Goal: Communication & Community: Answer question/provide support

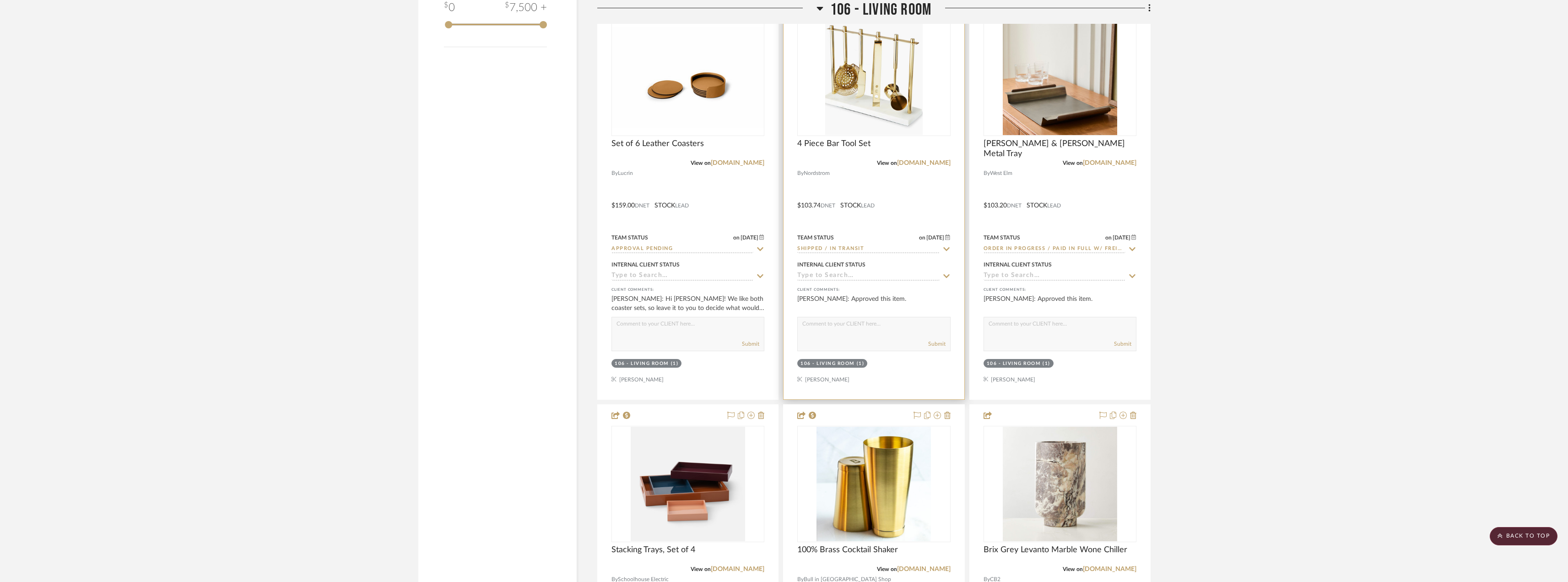
scroll to position [1831, 0]
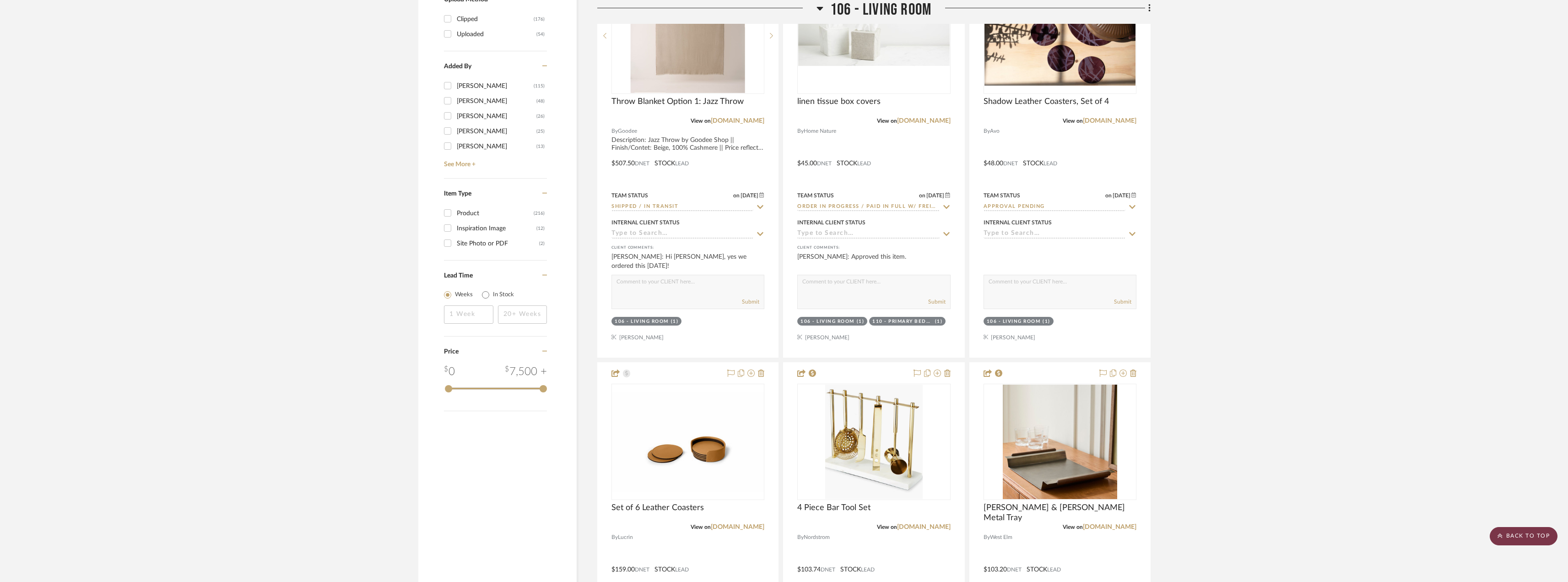
click at [1520, 536] on scroll-to-top-button "BACK TO TOP" at bounding box center [1523, 536] width 68 height 18
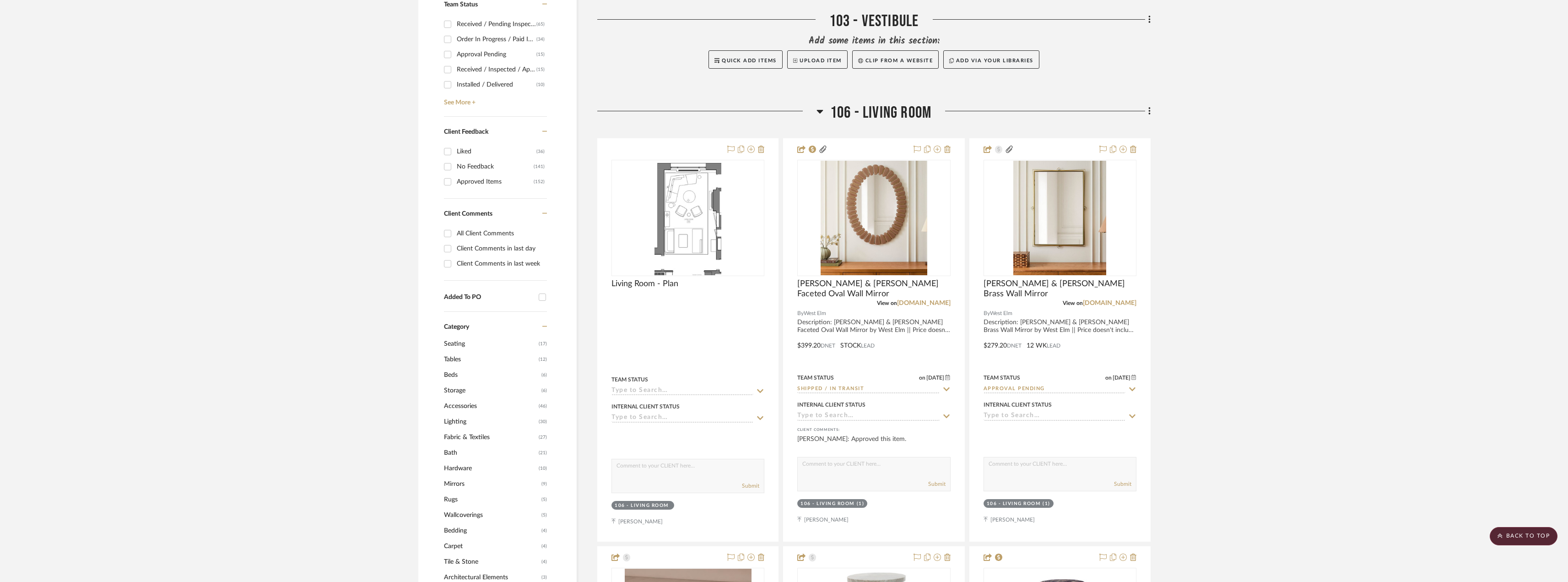
scroll to position [412, 0]
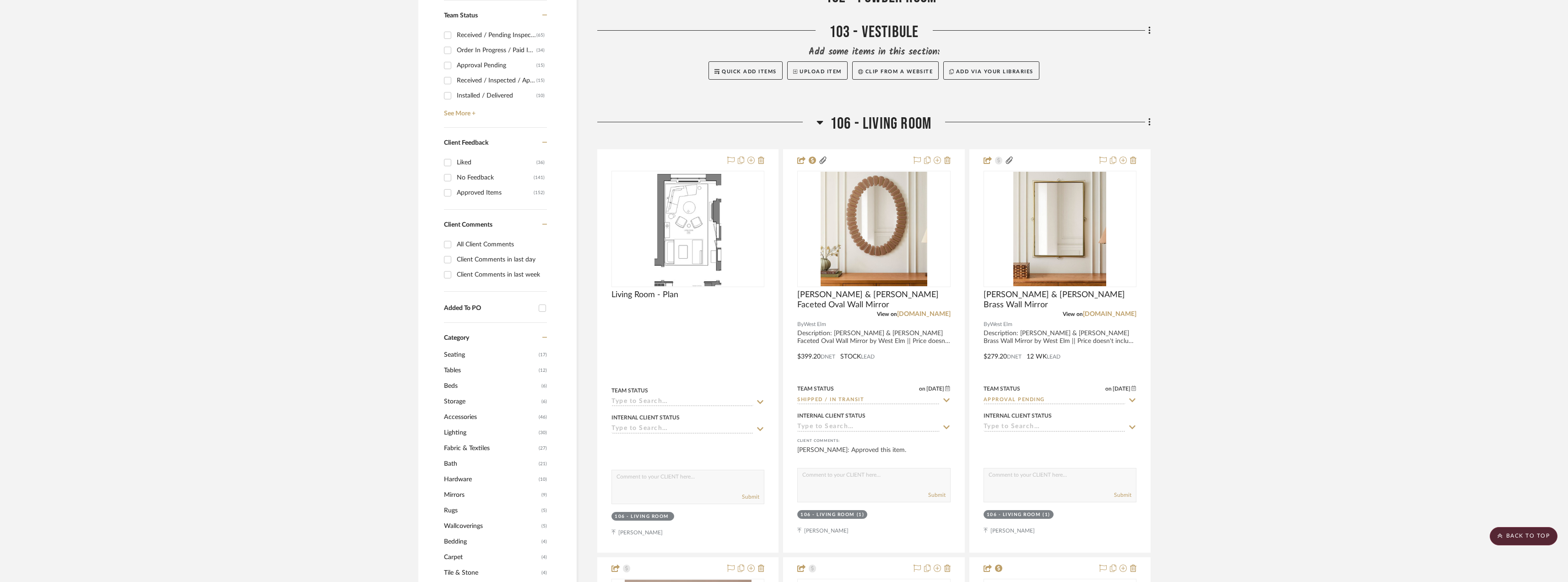
click at [483, 261] on div "Client Comments in last day" at bounding box center [500, 259] width 88 height 15
click at [455, 261] on input "Client Comments in last day" at bounding box center [447, 259] width 15 height 15
checkbox input "true"
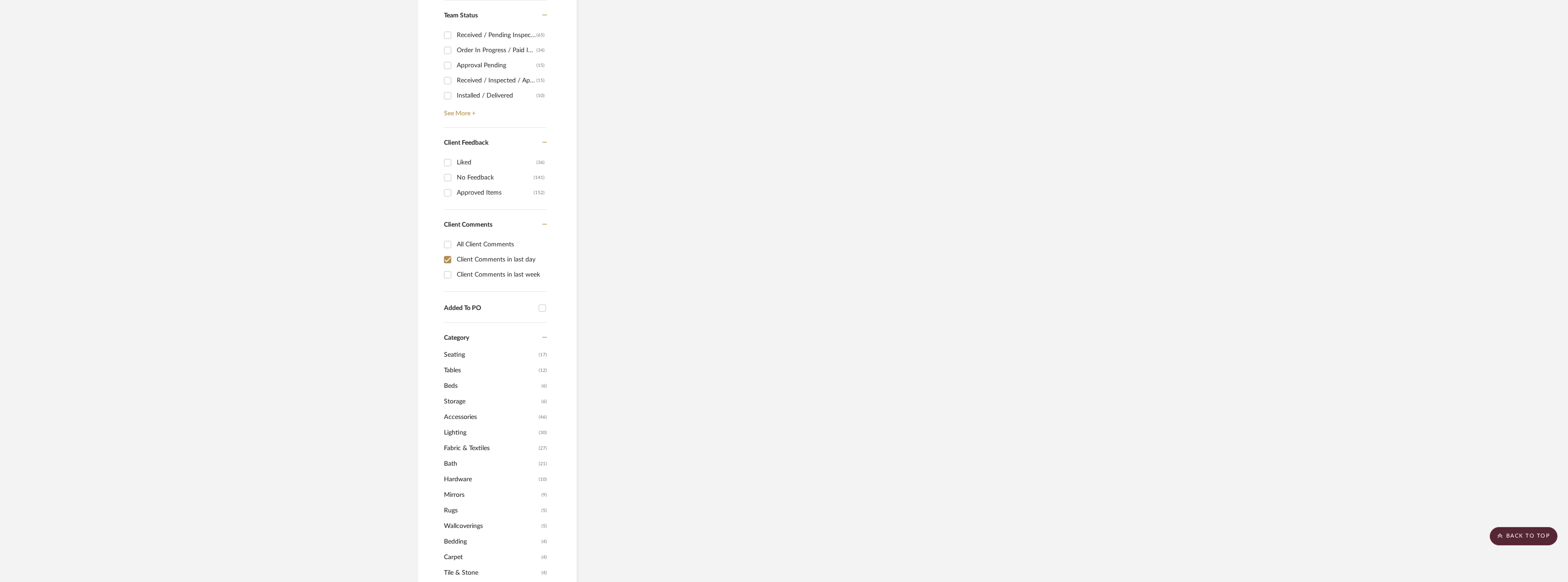
type input "[DATE]"
type input "Shipped / In Transit"
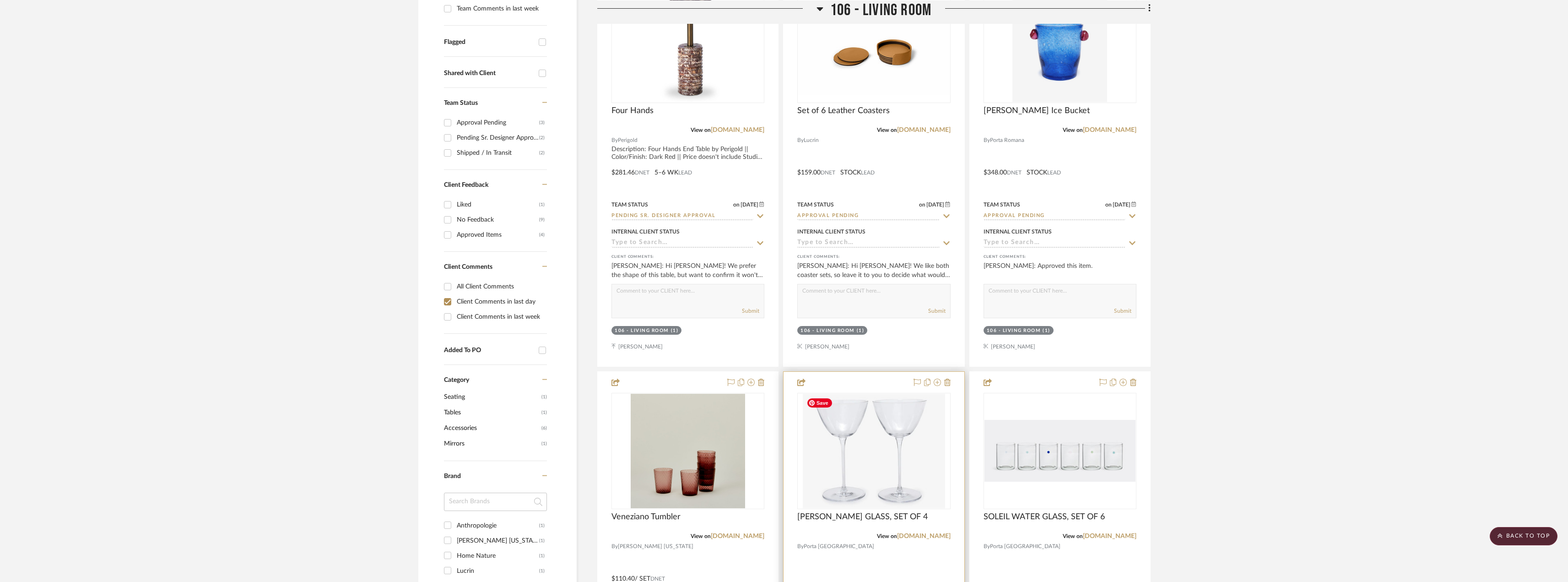
scroll to position [504, 0]
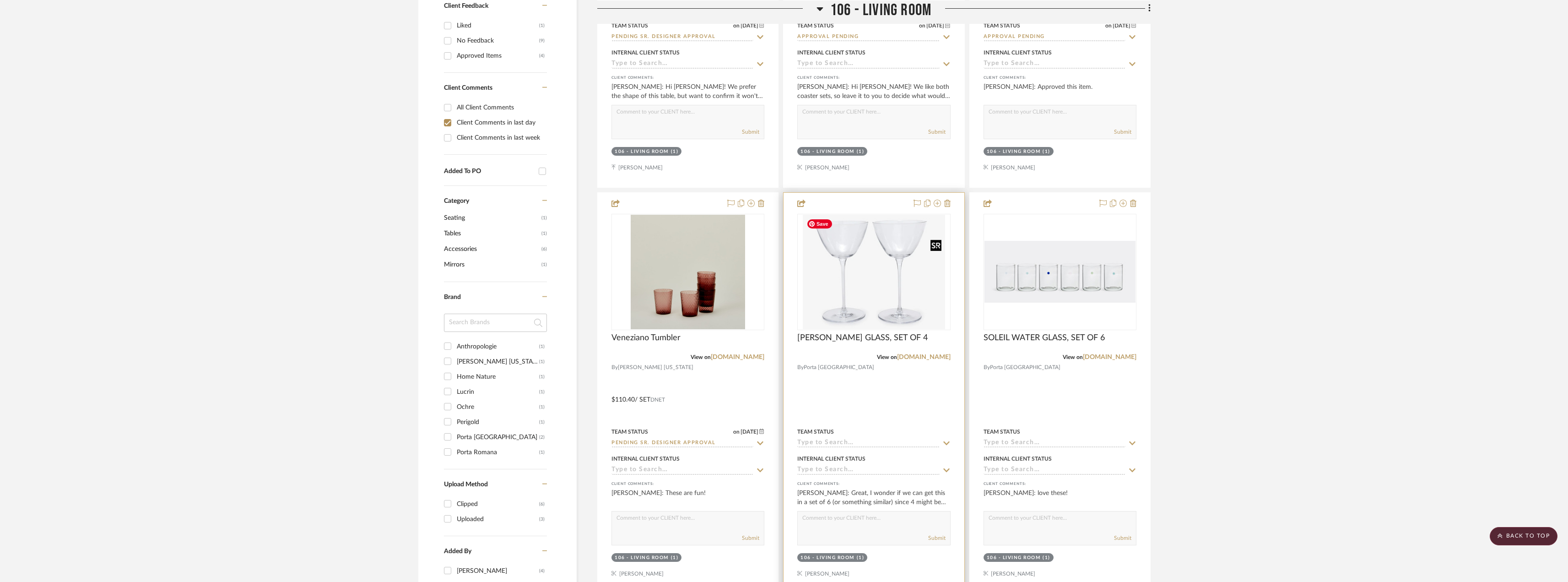
click at [907, 289] on img "0" at bounding box center [874, 272] width 142 height 114
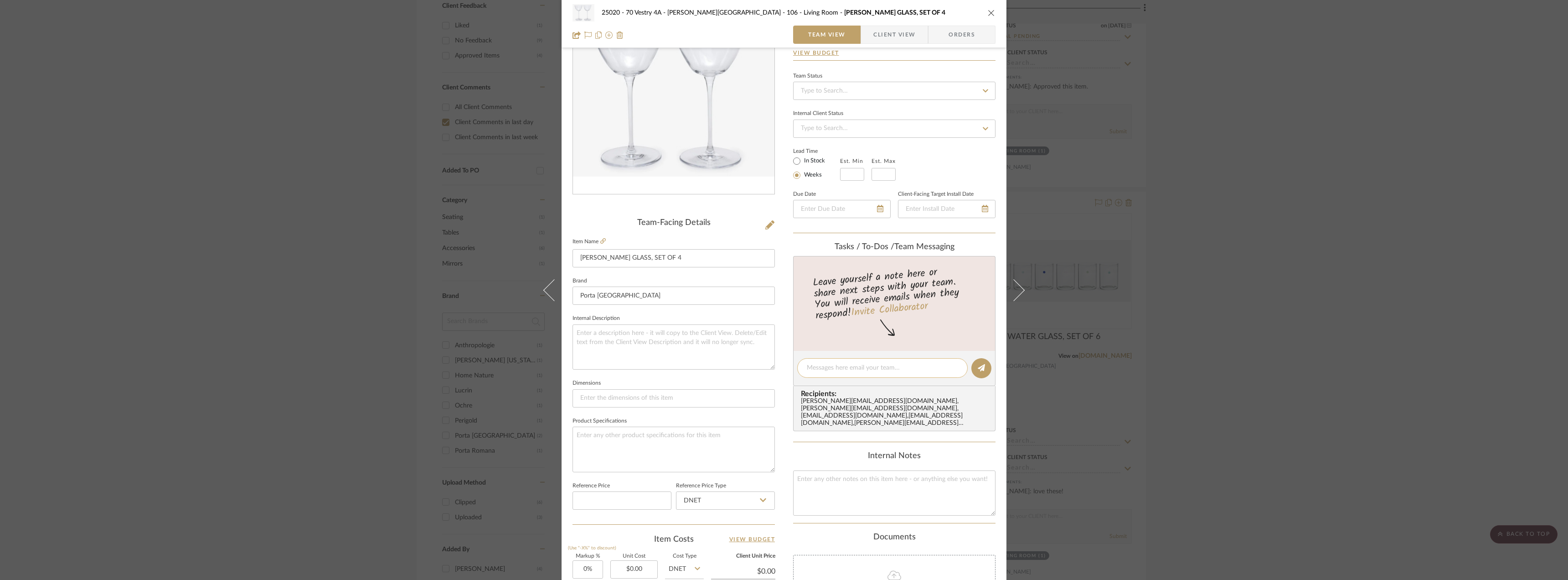
scroll to position [137, 0]
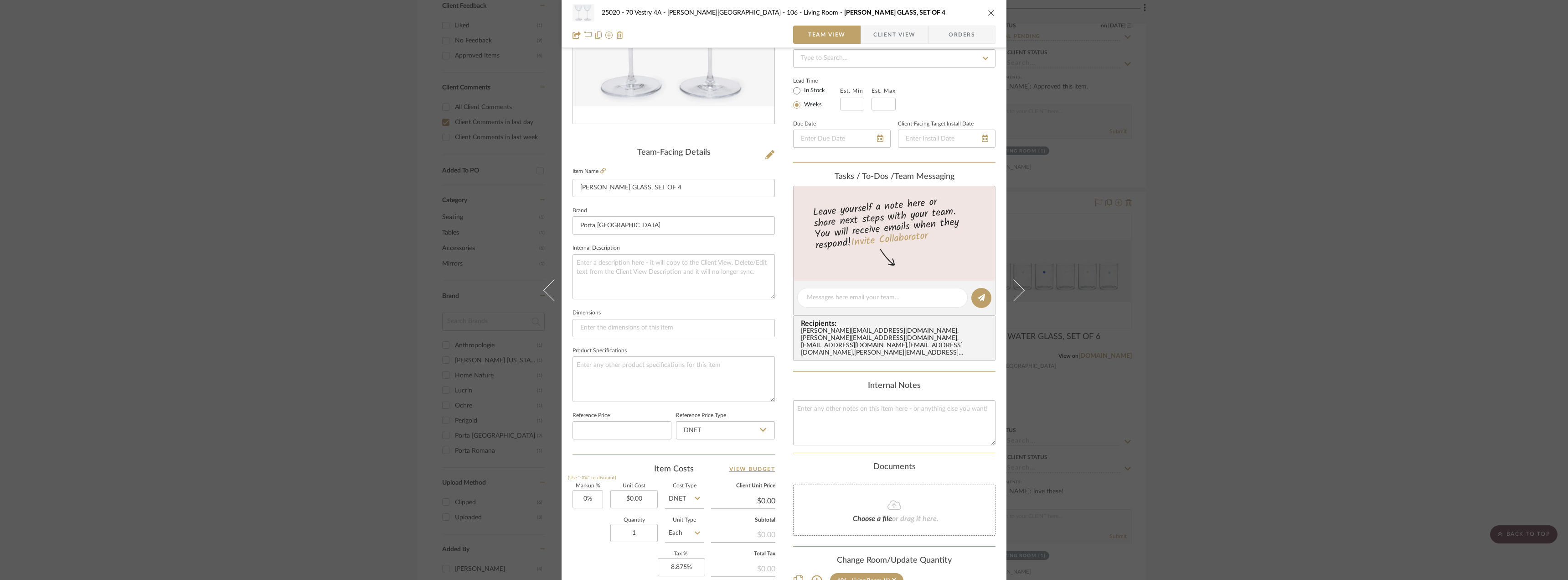
click at [873, 41] on span "Client View" at bounding box center [894, 35] width 42 height 18
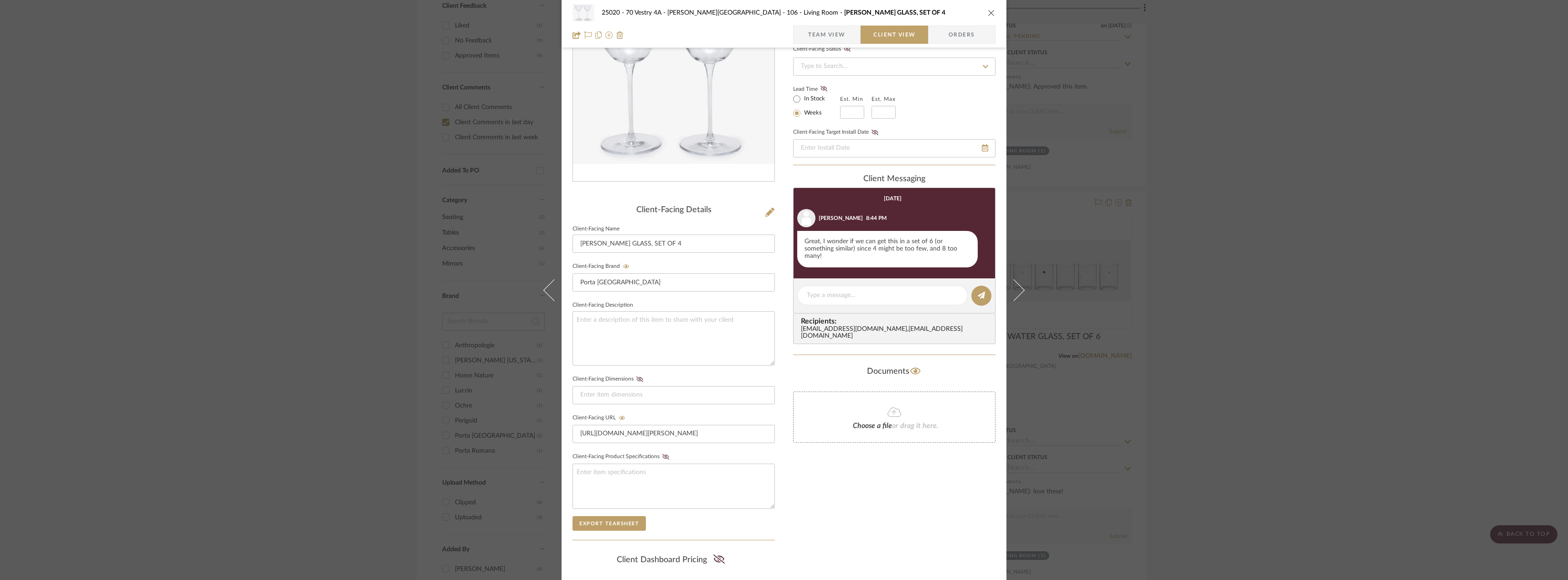
scroll to position [0, 0]
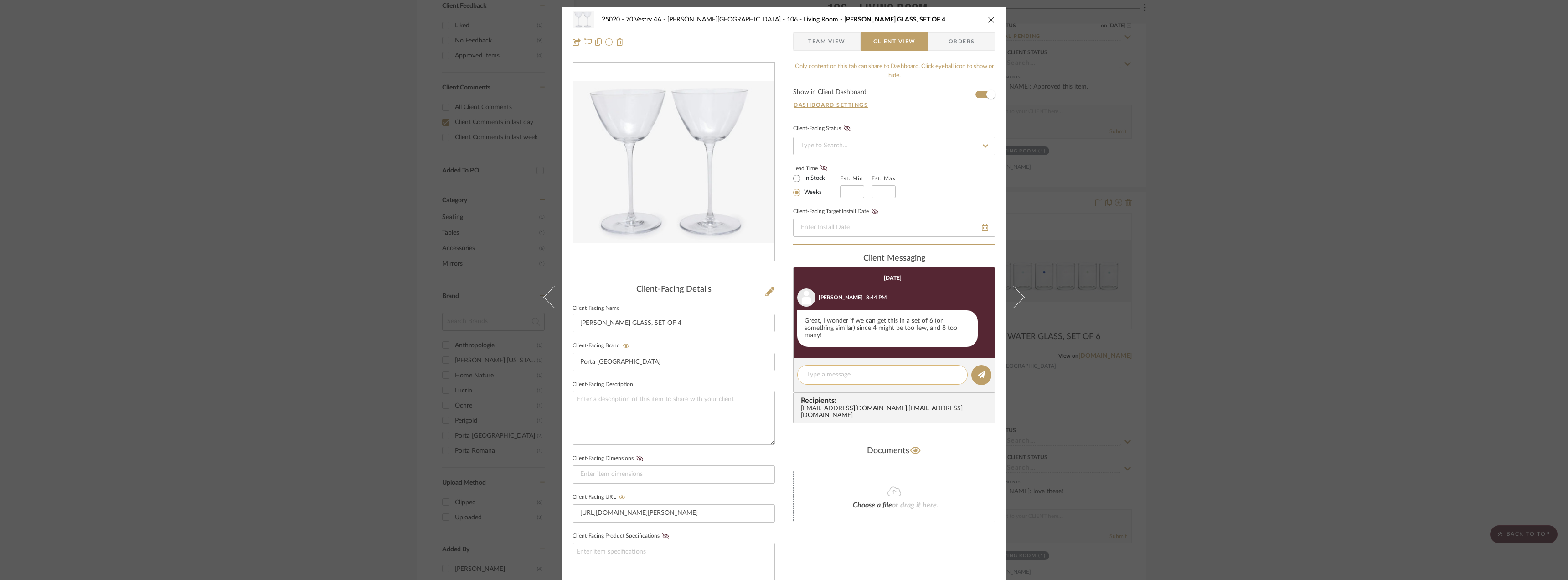
click at [825, 375] on textarea at bounding box center [882, 375] width 152 height 9
click at [836, 373] on textarea "HI [PERSON_NAME], Unfortunately they can't split up the sets so they can only s…" at bounding box center [882, 380] width 152 height 19
click at [873, 388] on textarea "HI [PERSON_NAME], unfortunately they can't split up the sets so they can only s…" at bounding box center [882, 380] width 152 height 19
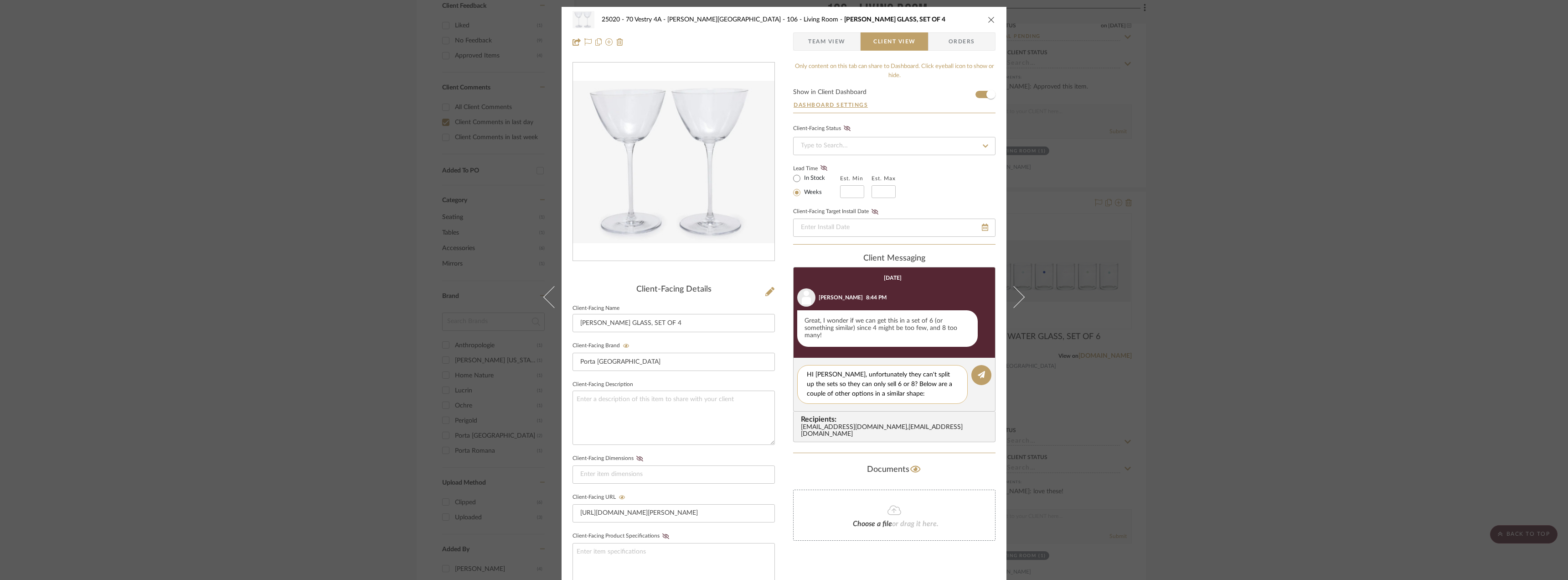
click at [895, 397] on textarea "HI [PERSON_NAME], unfortunately they can't split up the sets so they can only s…" at bounding box center [882, 385] width 152 height 29
click at [873, 380] on textarea "HI [PERSON_NAME], unfortunately they can't split up the sets so they can only s…" at bounding box center [882, 385] width 152 height 29
type textarea "HI [PERSON_NAME], unfortunately they can't split up the sets so they can only s…"
click at [941, 403] on div "HI [PERSON_NAME], unfortunately they can't split up the sets so they can only s…" at bounding box center [882, 385] width 171 height 39
click at [926, 396] on textarea "HI [PERSON_NAME], unfortunately they can't split up the sets so they can only s…" at bounding box center [882, 385] width 152 height 29
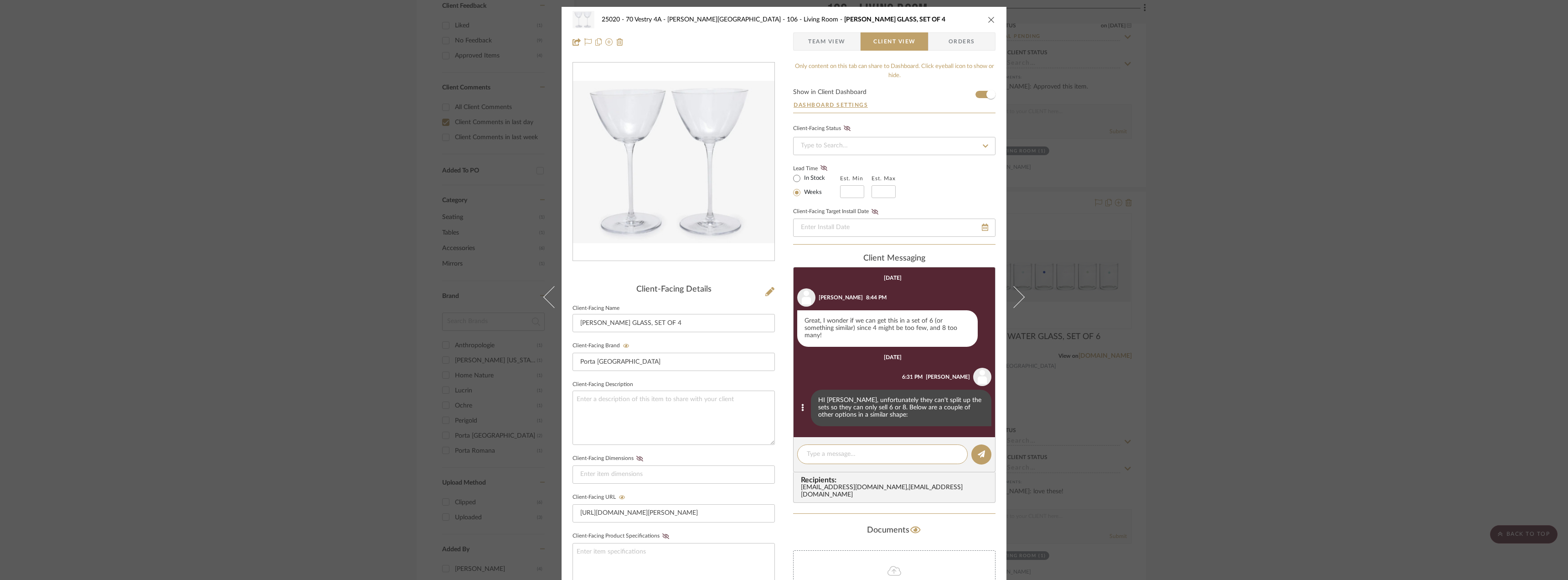
paste textarea "[URL][DOMAIN_NAME]"
type textarea "[URL][DOMAIN_NAME]"
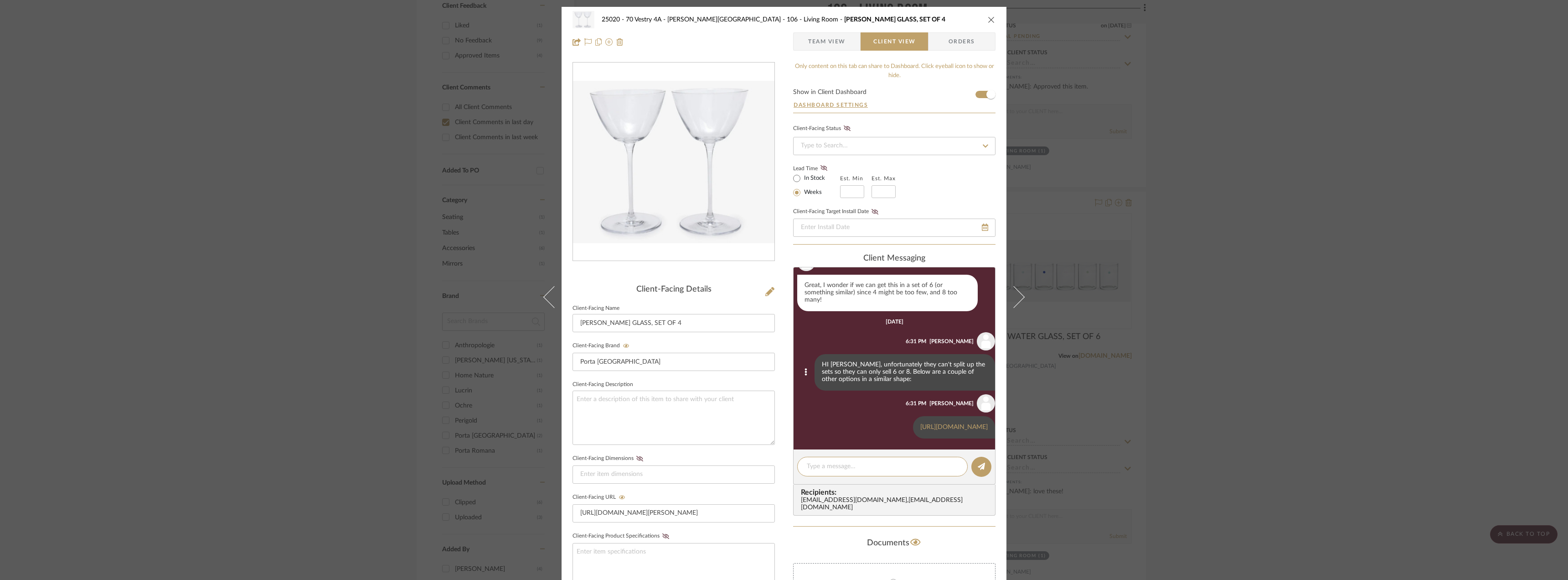
scroll to position [98, 0]
paste textarea "[URL][DOMAIN_NAME]"
type textarea "[URL][DOMAIN_NAME]"
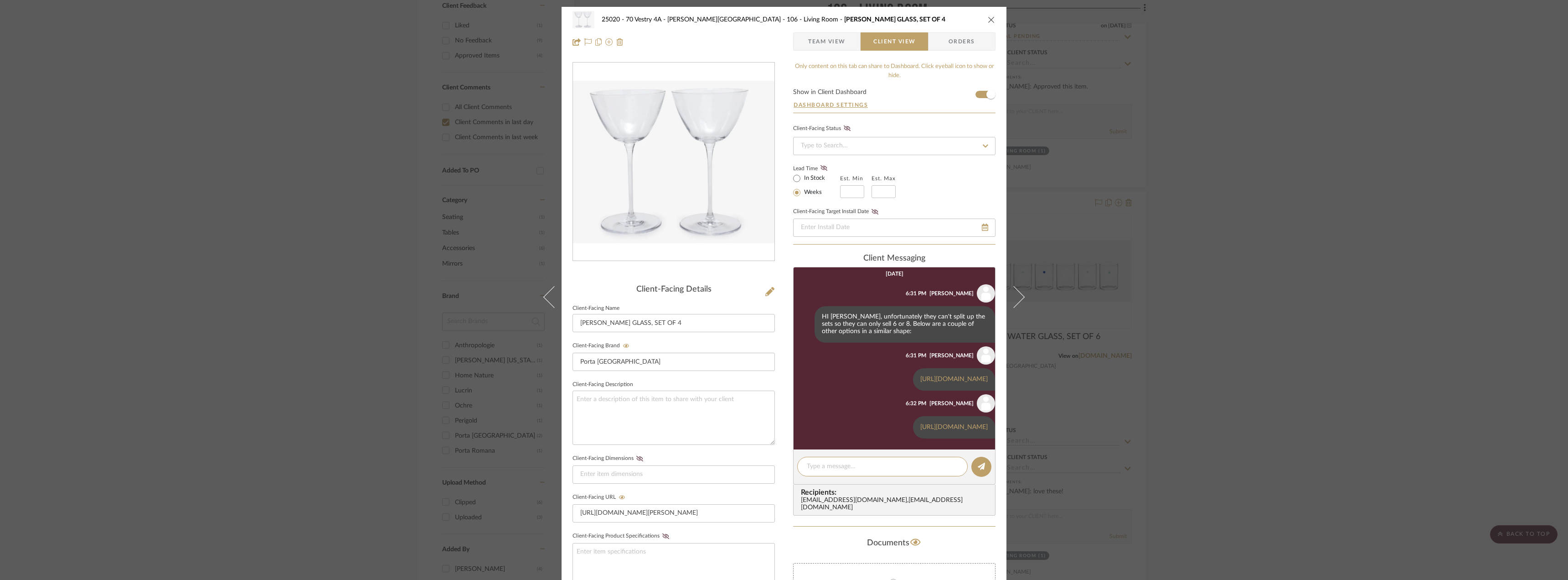
scroll to position [153, 0]
click at [1211, 153] on div "25020 - 70 Vestry 4A - [PERSON_NAME] 106 - Living Room [PERSON_NAME] GLASS, SET…" at bounding box center [784, 290] width 1568 height 580
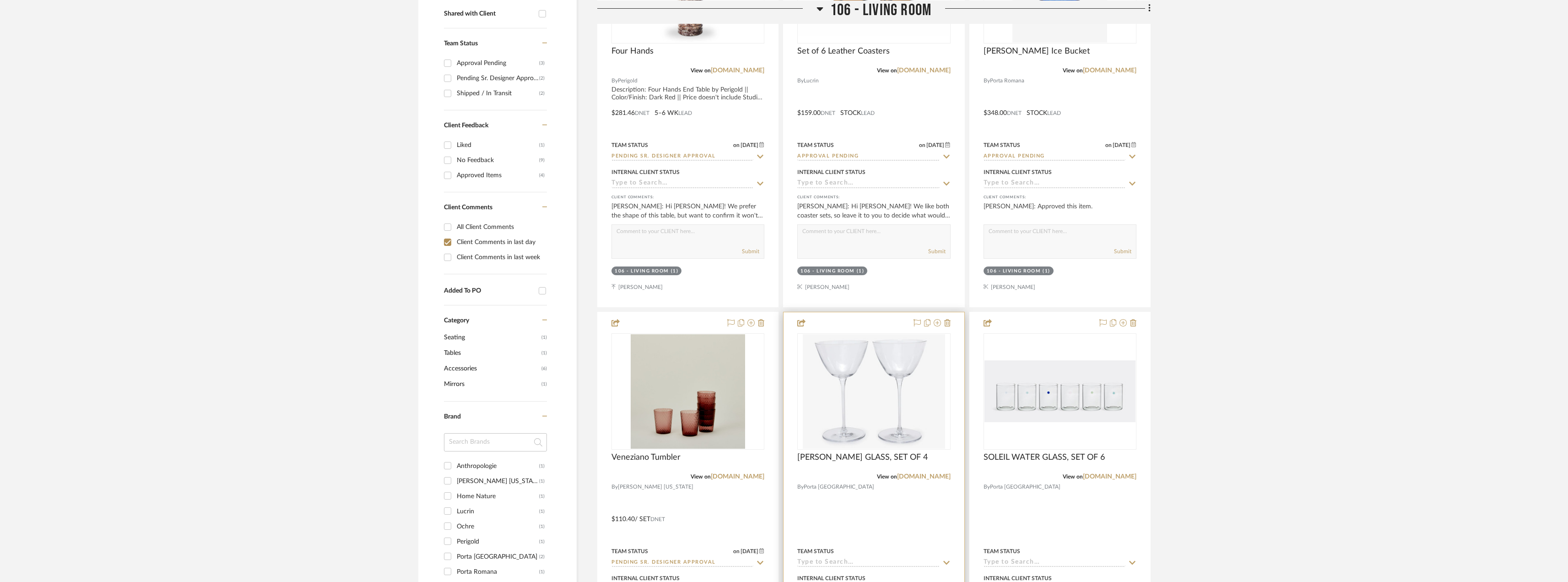
scroll to position [549, 0]
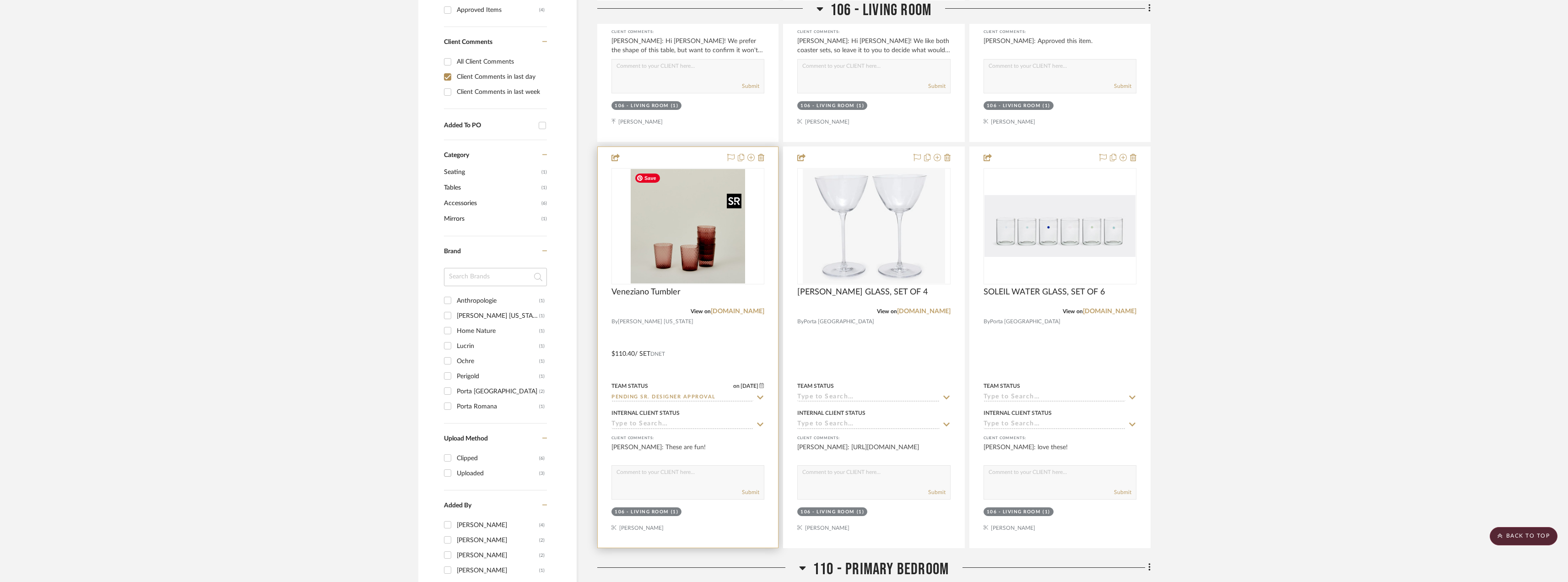
click at [689, 210] on img "0" at bounding box center [687, 226] width 114 height 114
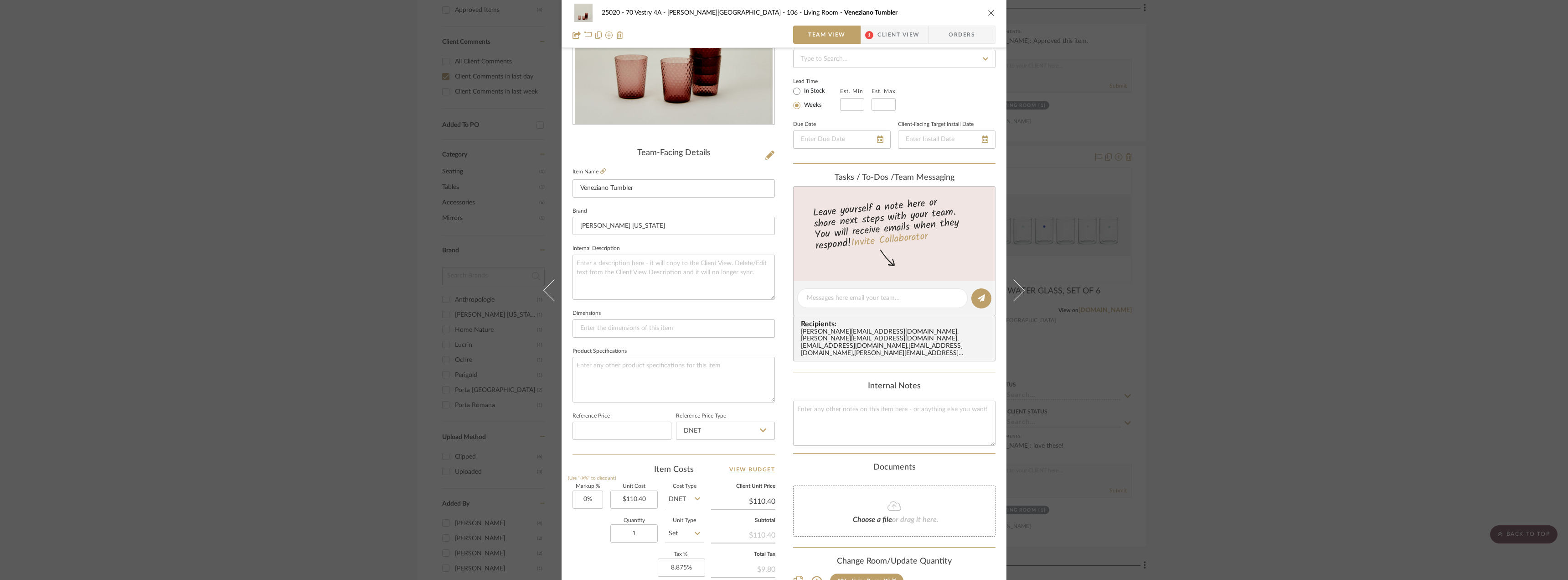
scroll to position [137, 0]
click at [861, 33] on span "1" at bounding box center [870, 35] width 16 height 18
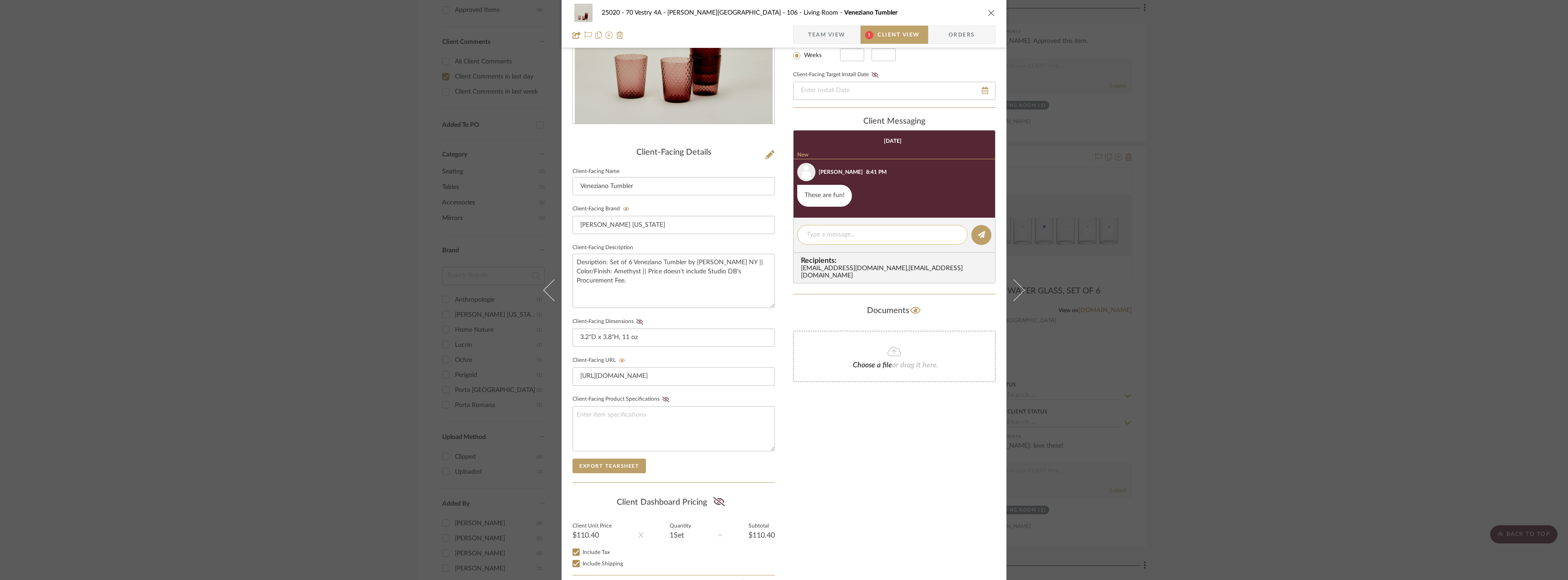
click at [825, 231] on textarea at bounding box center [882, 234] width 152 height 9
type textarea "Hi [PERSON_NAME]"
click at [988, 13] on icon "close" at bounding box center [992, 13] width 8 height 8
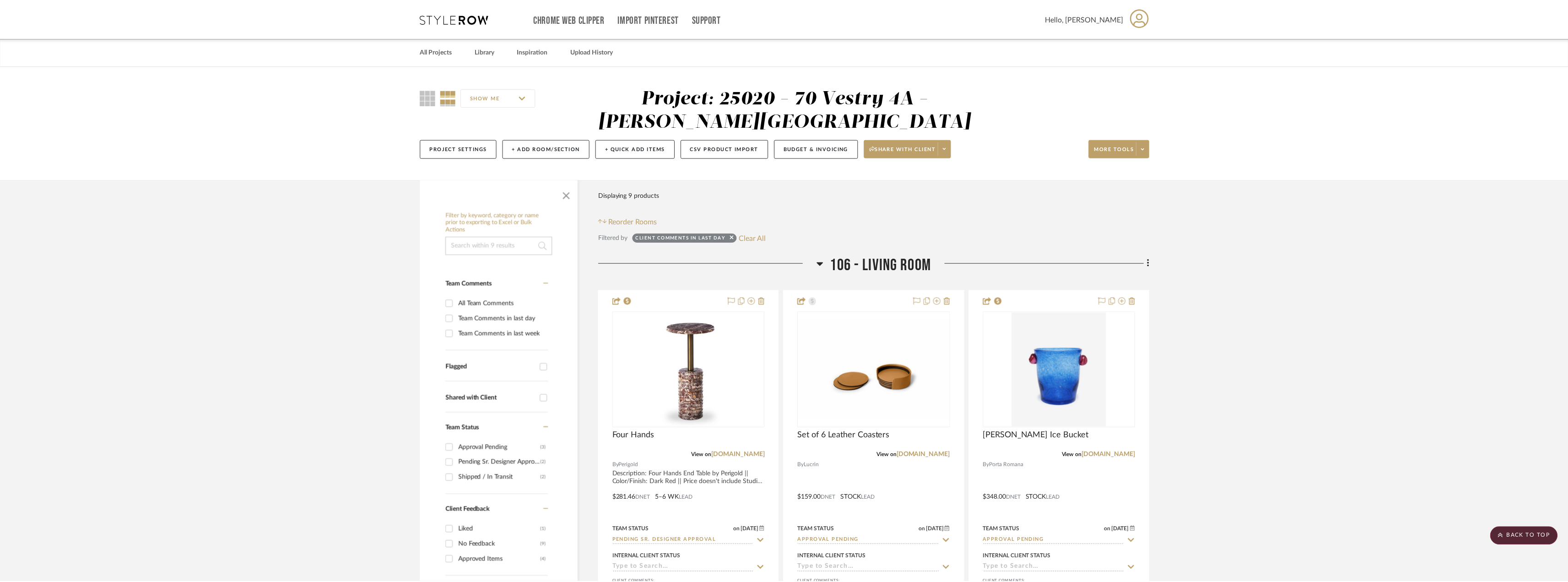
scroll to position [549, 0]
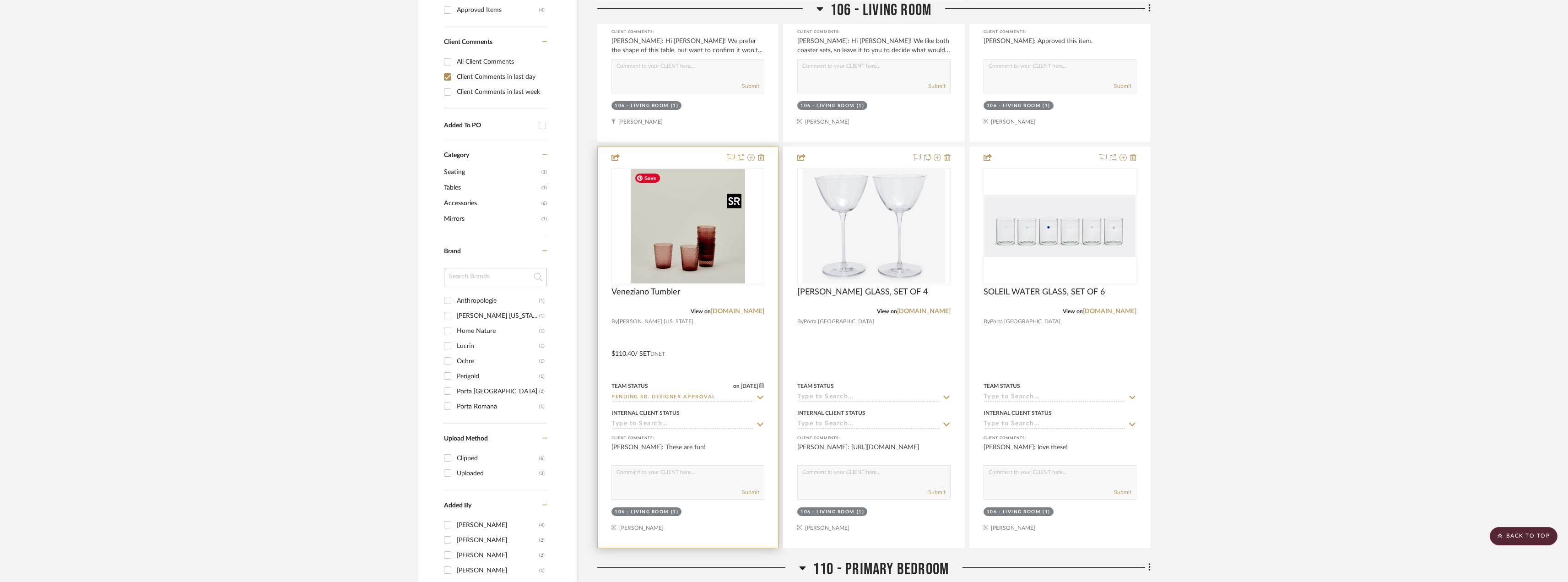
click at [694, 262] on img "0" at bounding box center [687, 226] width 114 height 114
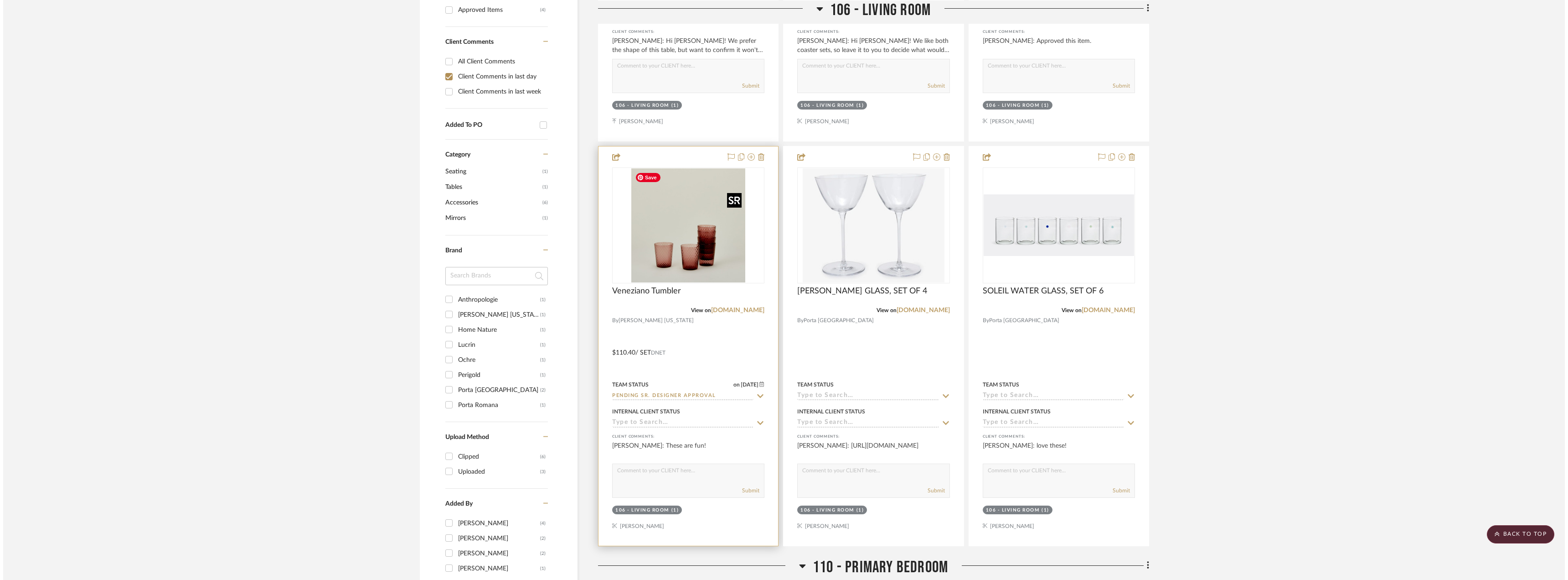
scroll to position [0, 0]
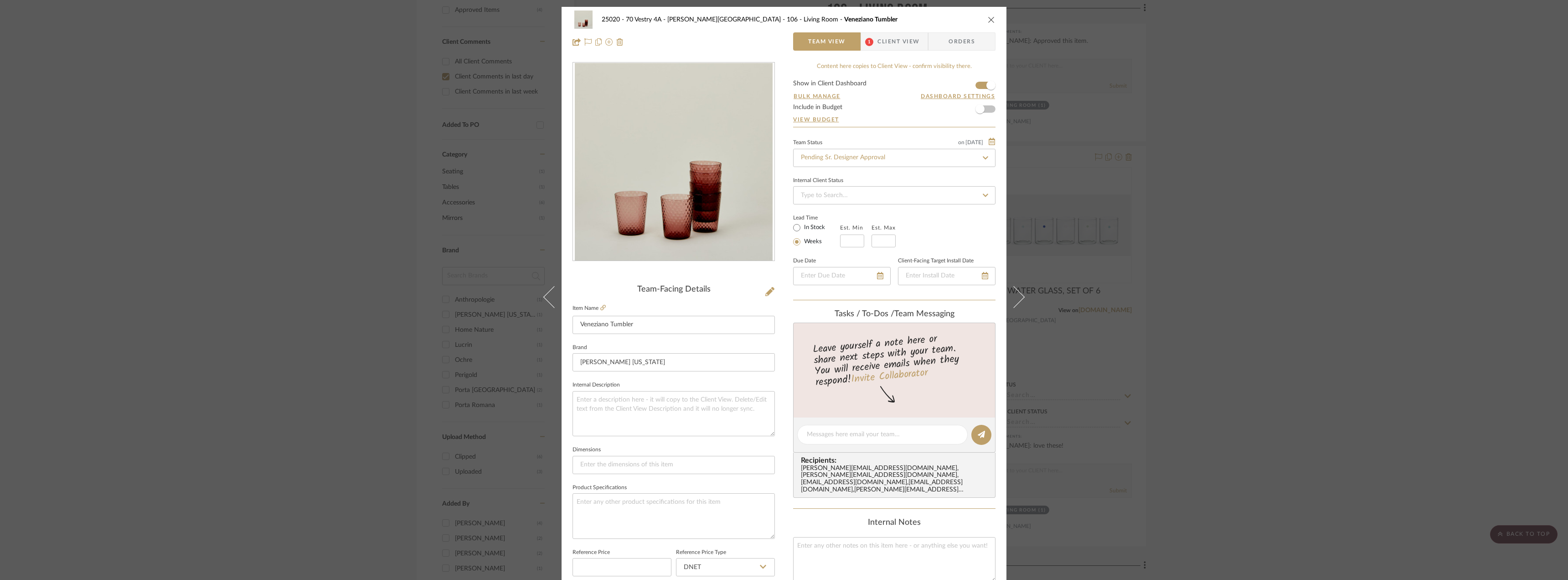
click at [880, 38] on span "Client View" at bounding box center [899, 41] width 42 height 18
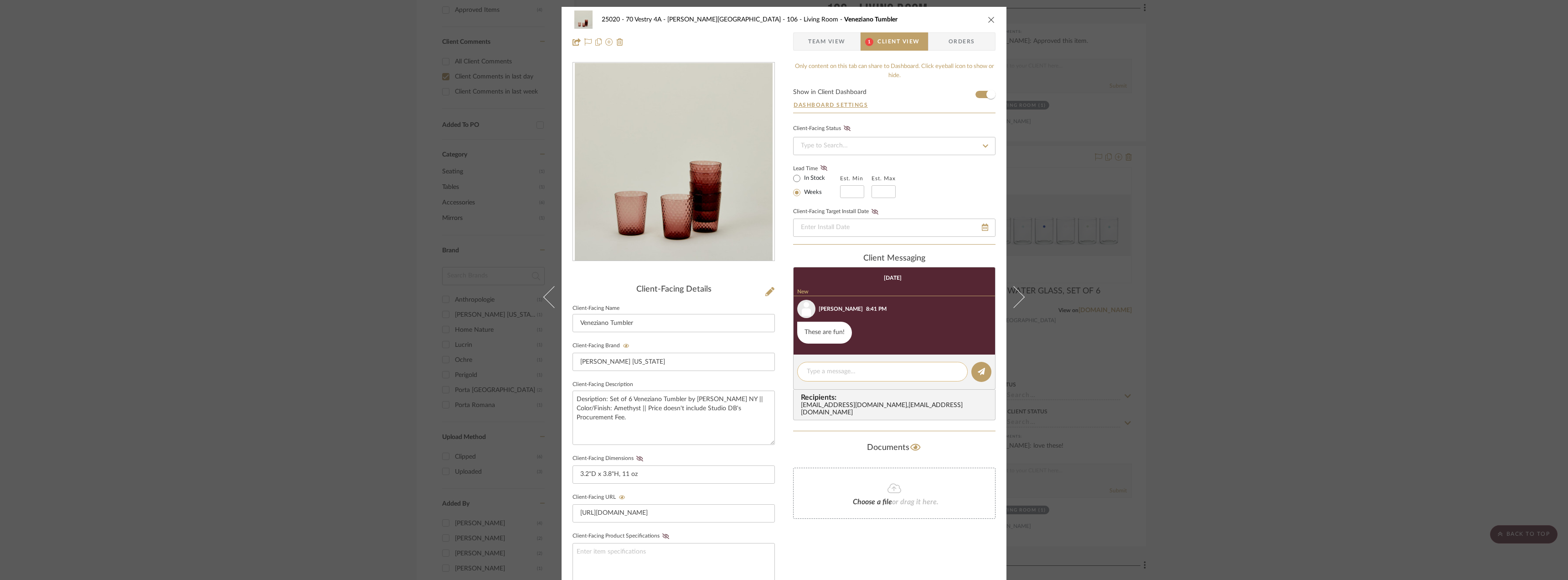
click at [822, 369] on textarea at bounding box center [882, 372] width 152 height 9
drag, startPoint x: 1305, startPoint y: 261, endPoint x: 1241, endPoint y: 220, distance: 76.0
click at [1304, 261] on div "25020 - 70 Vestry 4A - [PERSON_NAME] 106 - Living Room Veneziano Tumbler Team V…" at bounding box center [784, 290] width 1568 height 580
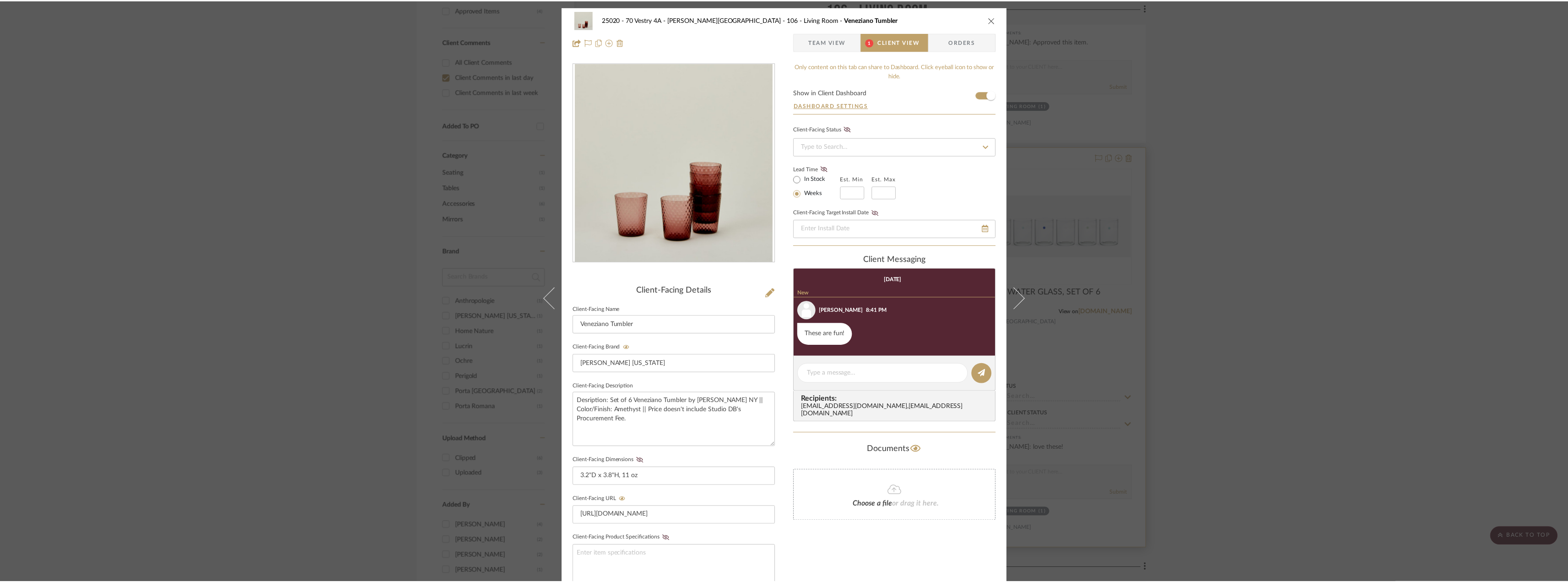
scroll to position [549, 0]
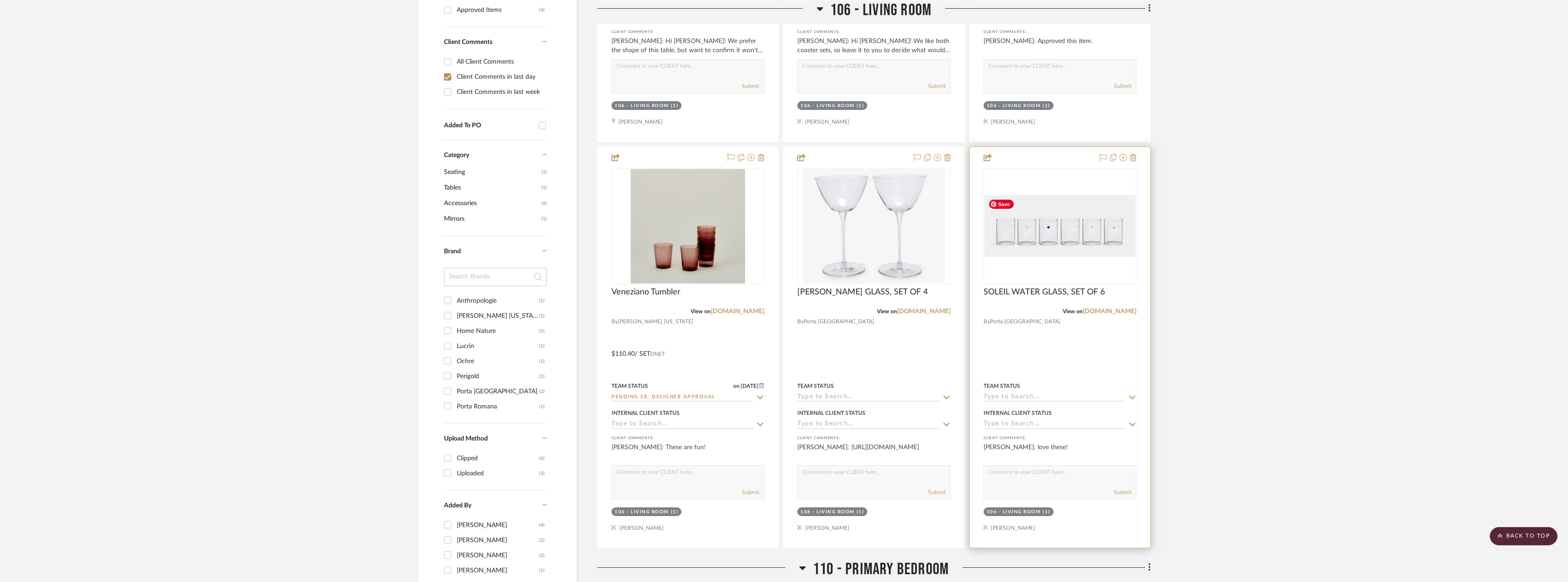
click at [1036, 232] on img "0" at bounding box center [1059, 226] width 151 height 62
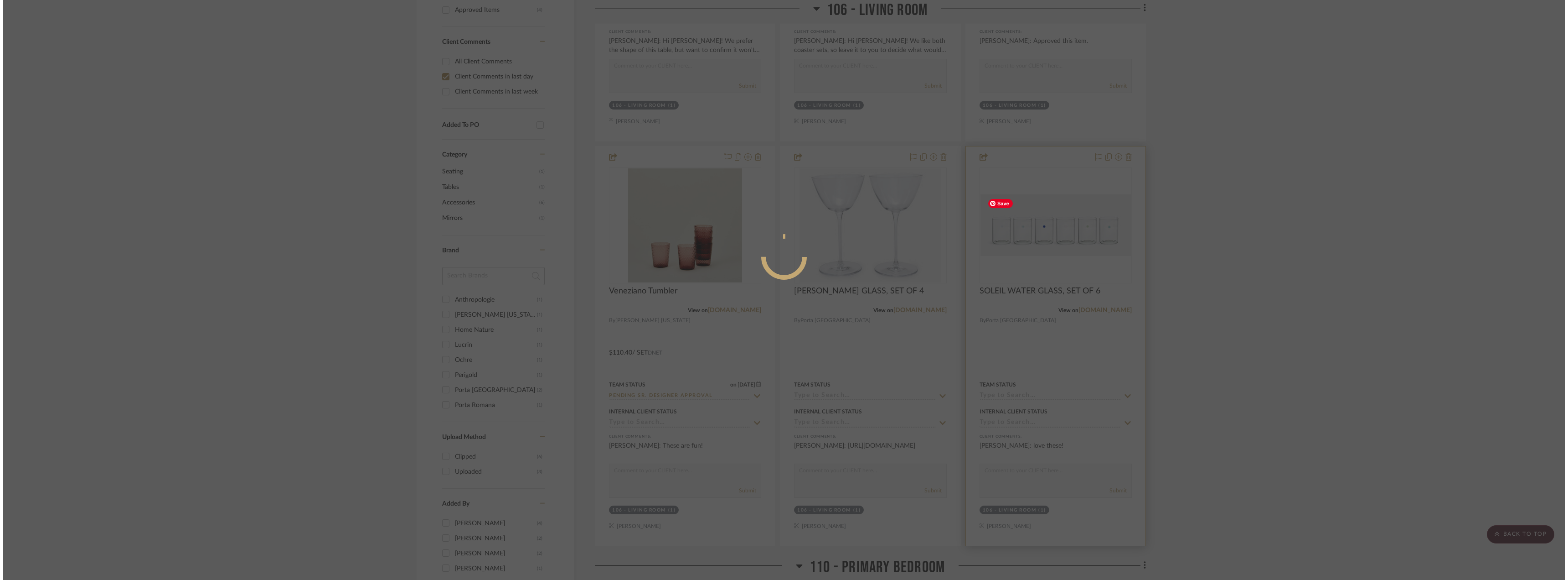
scroll to position [0, 0]
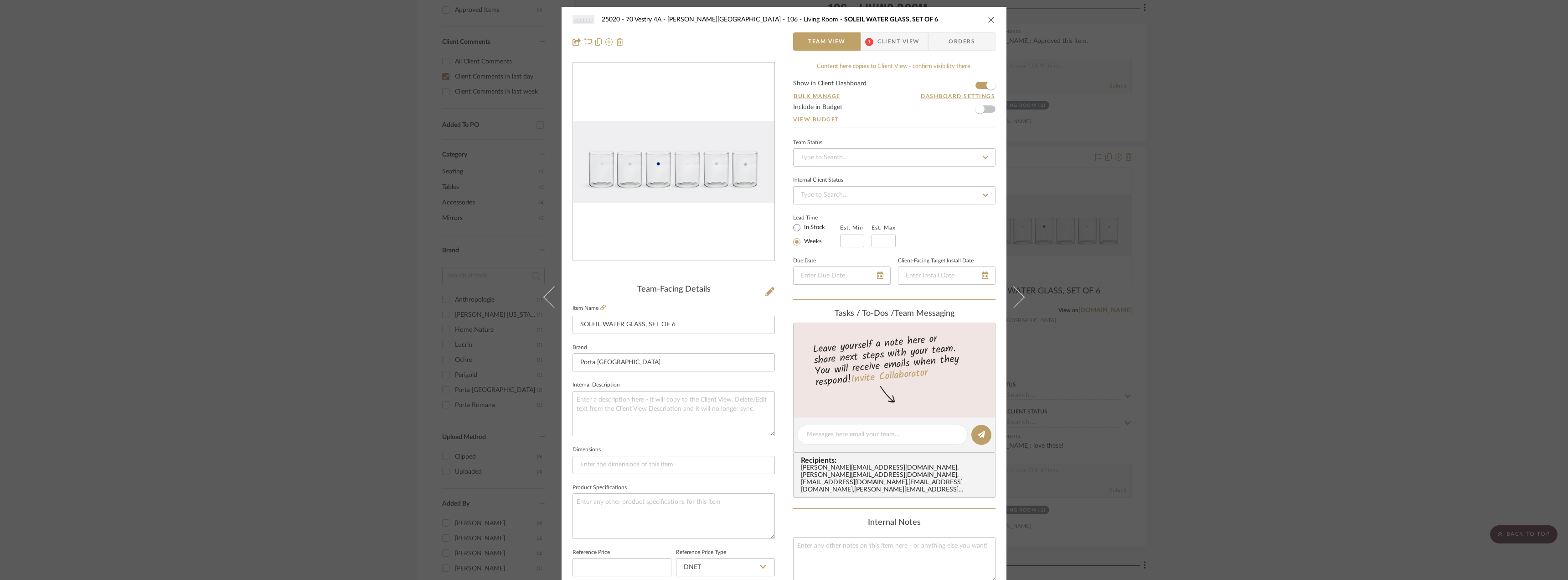
click at [892, 31] on div "25020 - 70 Vestry 4A - [PERSON_NAME] 106 - Living Room SOLEIL WATER GLASS, SET …" at bounding box center [784, 31] width 445 height 48
click at [885, 38] on span "Client View" at bounding box center [899, 41] width 42 height 18
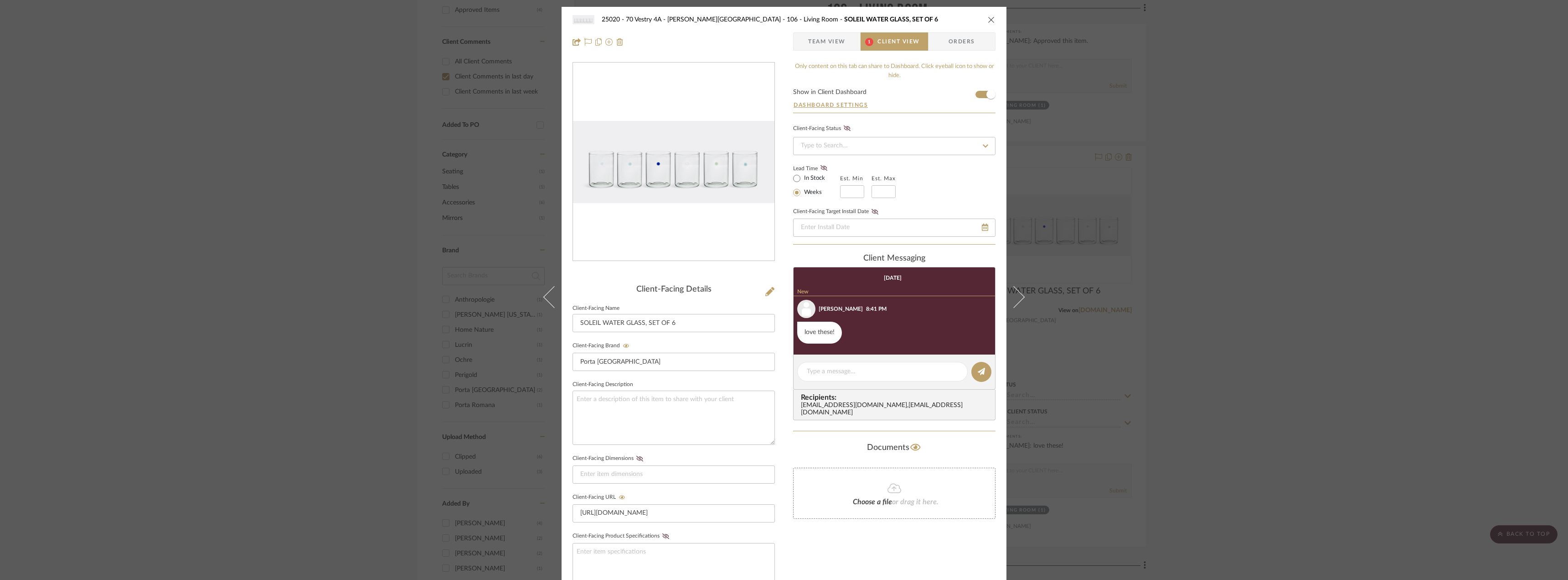
click at [1226, 207] on div "25020 - 70 Vestry 4A - [PERSON_NAME] 106 - Living Room SOLEIL WATER GLASS, SET …" at bounding box center [784, 290] width 1568 height 580
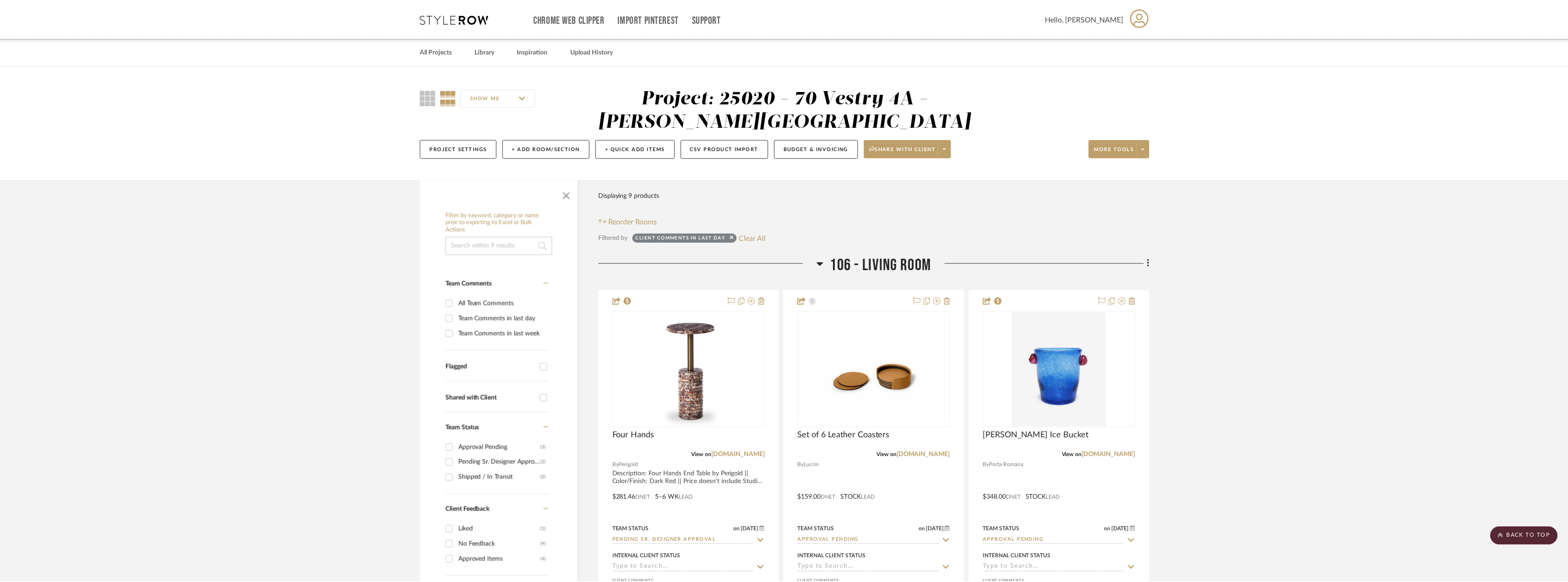
scroll to position [549, 0]
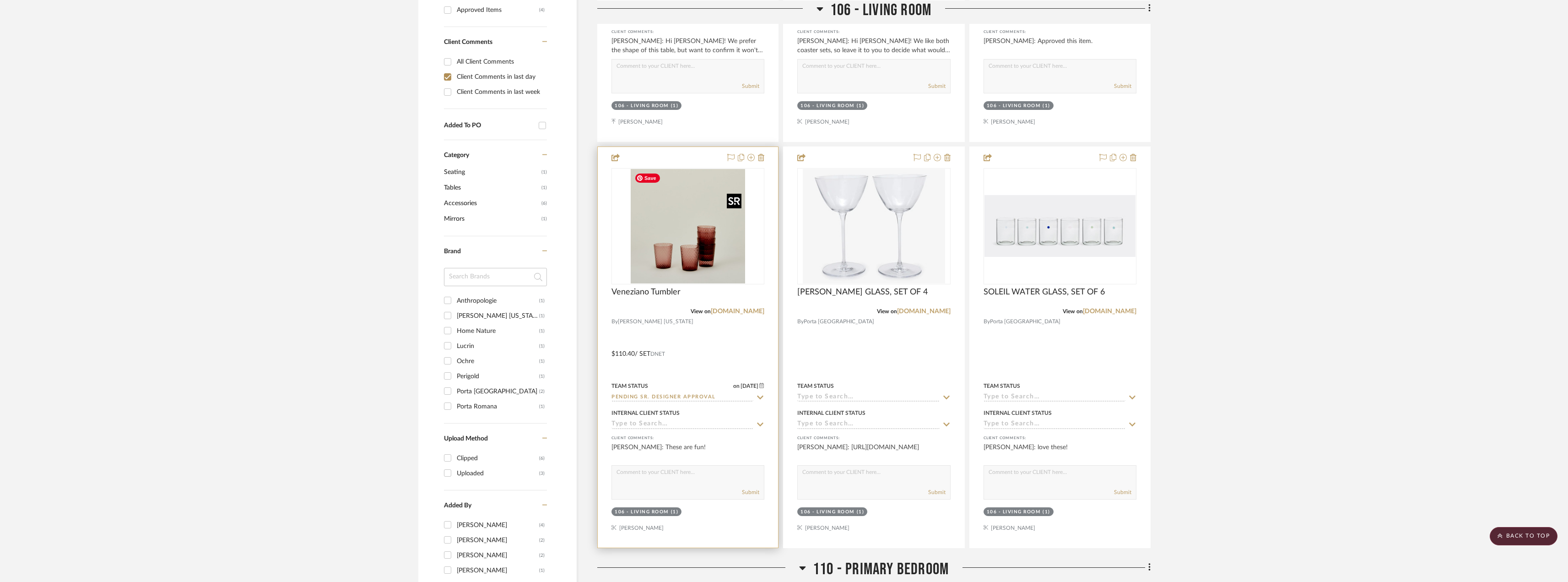
click at [696, 248] on img "0" at bounding box center [687, 226] width 114 height 114
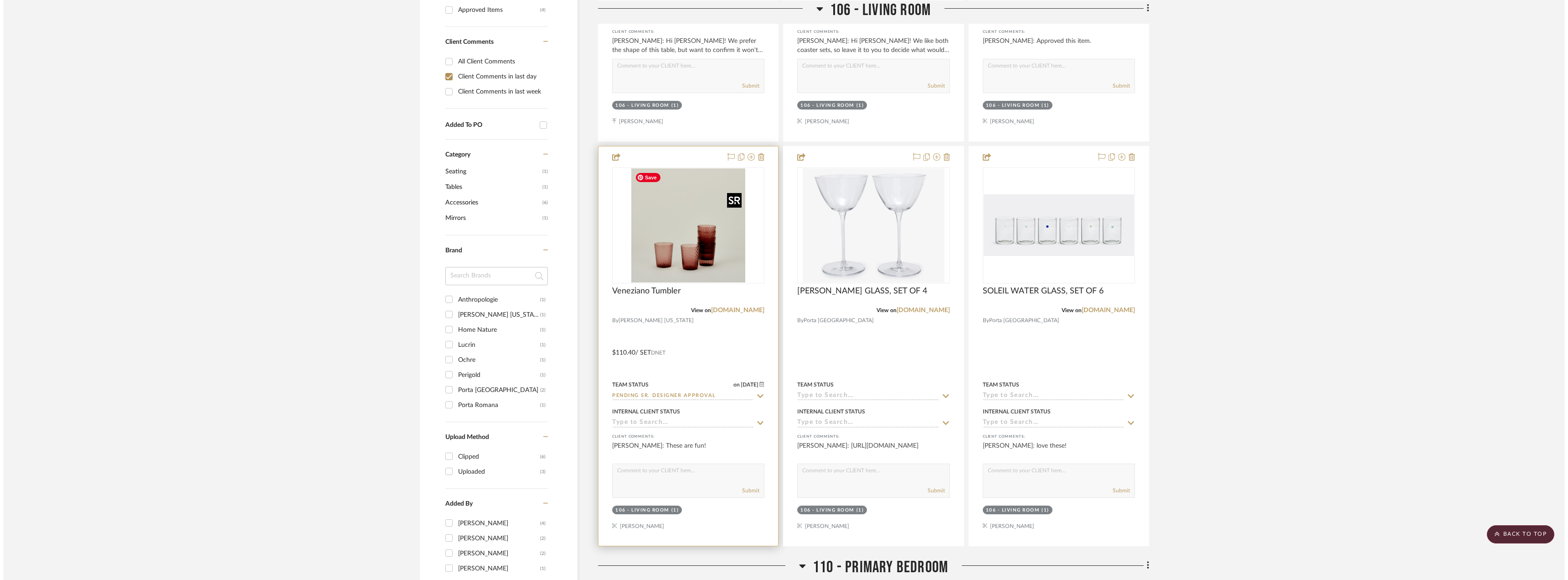
scroll to position [0, 0]
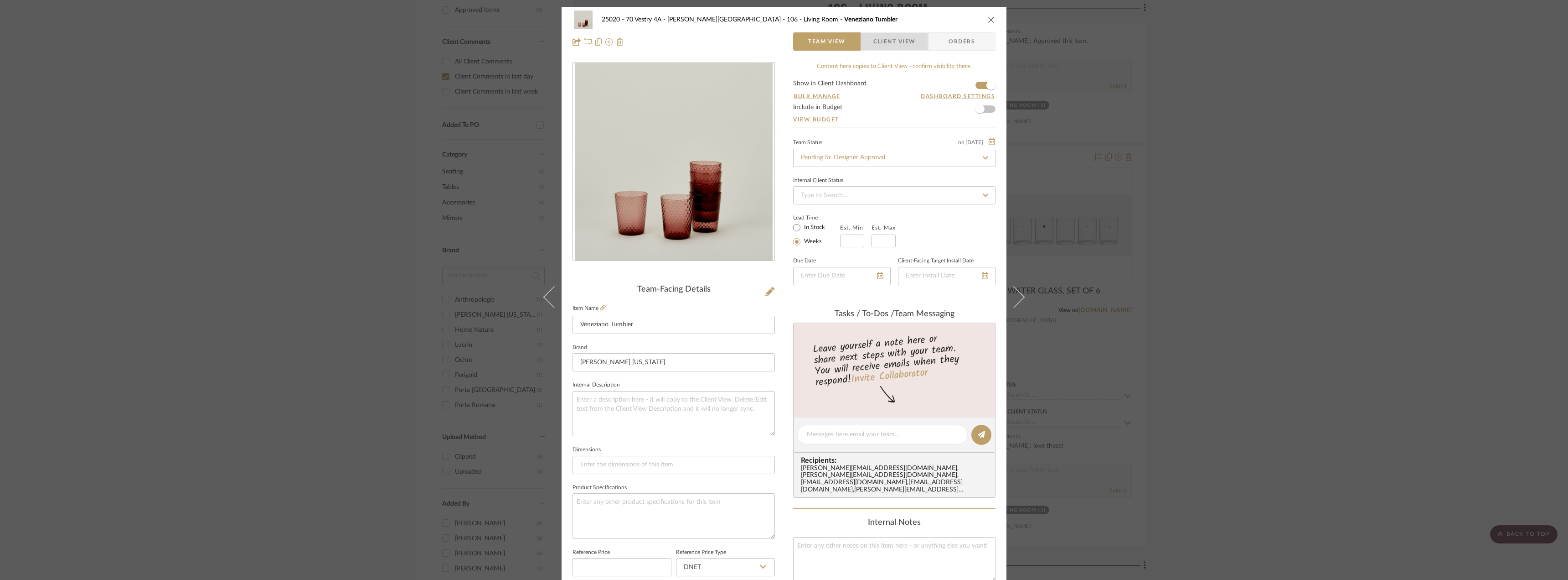
click at [888, 42] on span "Client View" at bounding box center [894, 41] width 42 height 18
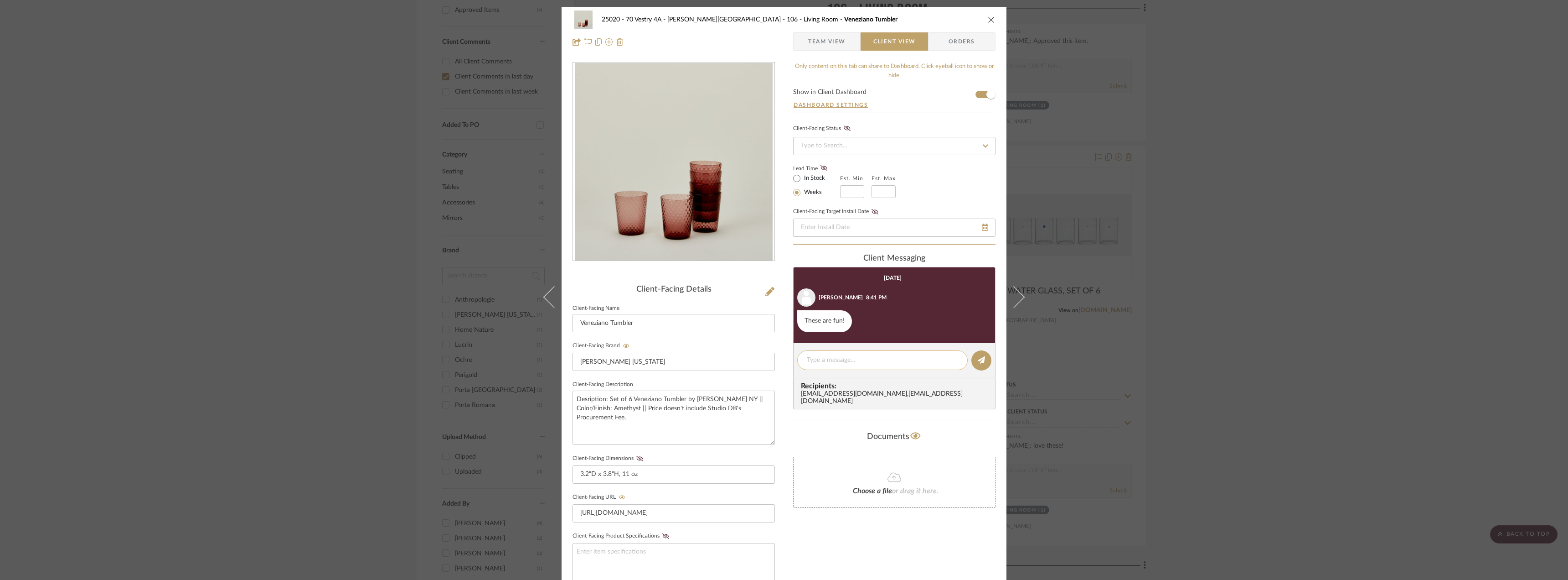
click at [829, 359] on textarea at bounding box center [882, 360] width 152 height 9
type textarea "Hi [PERSON_NAME], would you want these and the Soleil Glass Set from Porta?"
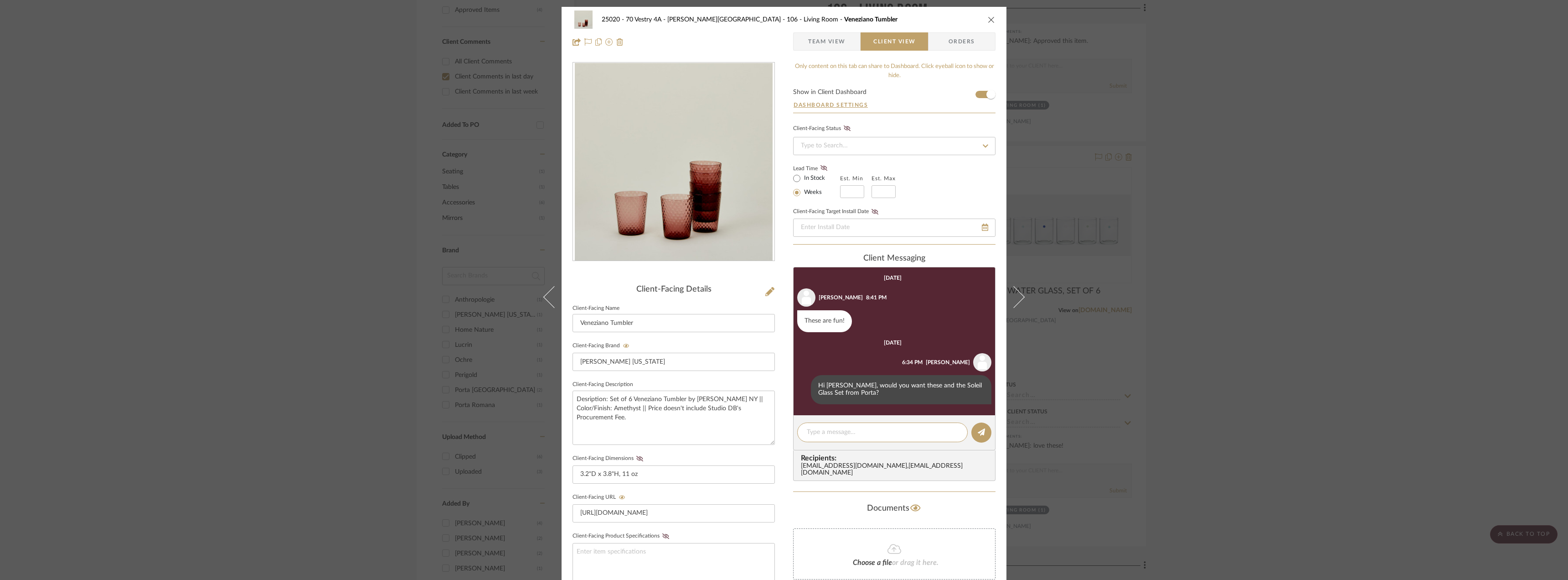
click at [1265, 253] on div "25020 - 70 Vestry 4A - [PERSON_NAME] 106 - Living Room Veneziano Tumbler Team V…" at bounding box center [784, 290] width 1568 height 580
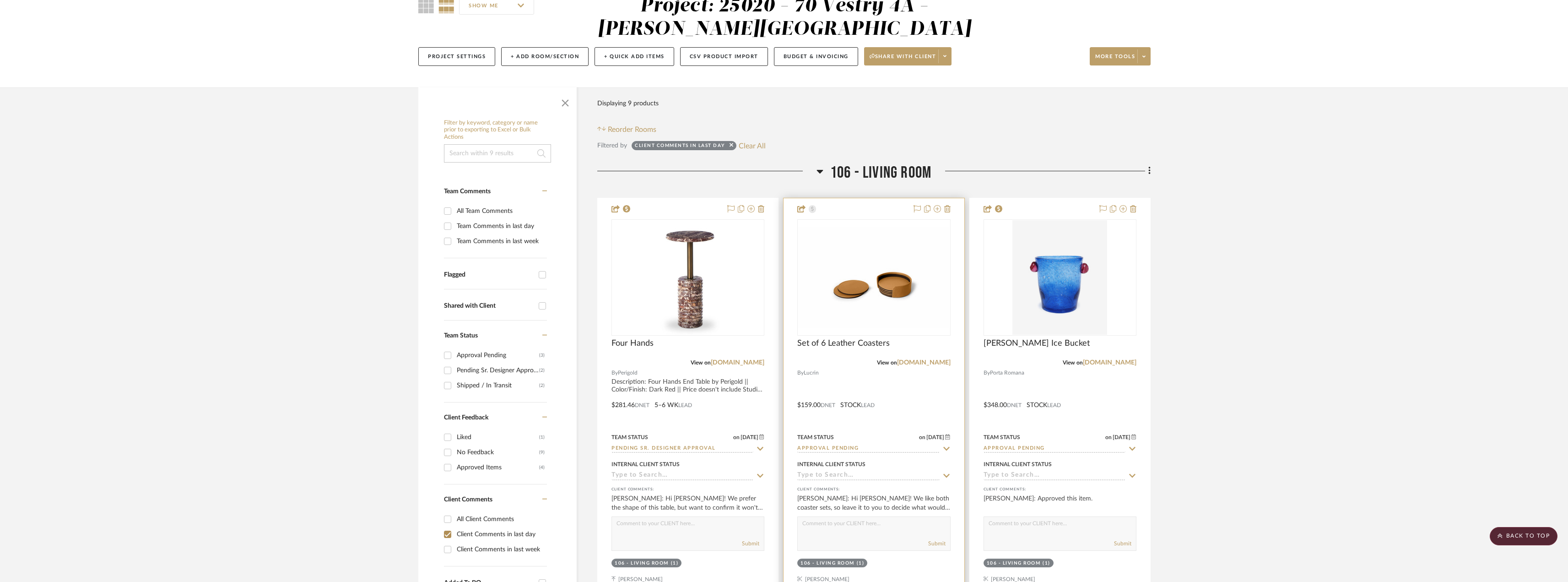
scroll to position [92, 0]
click at [0, 0] on img at bounding box center [0, 0] width 0 height 0
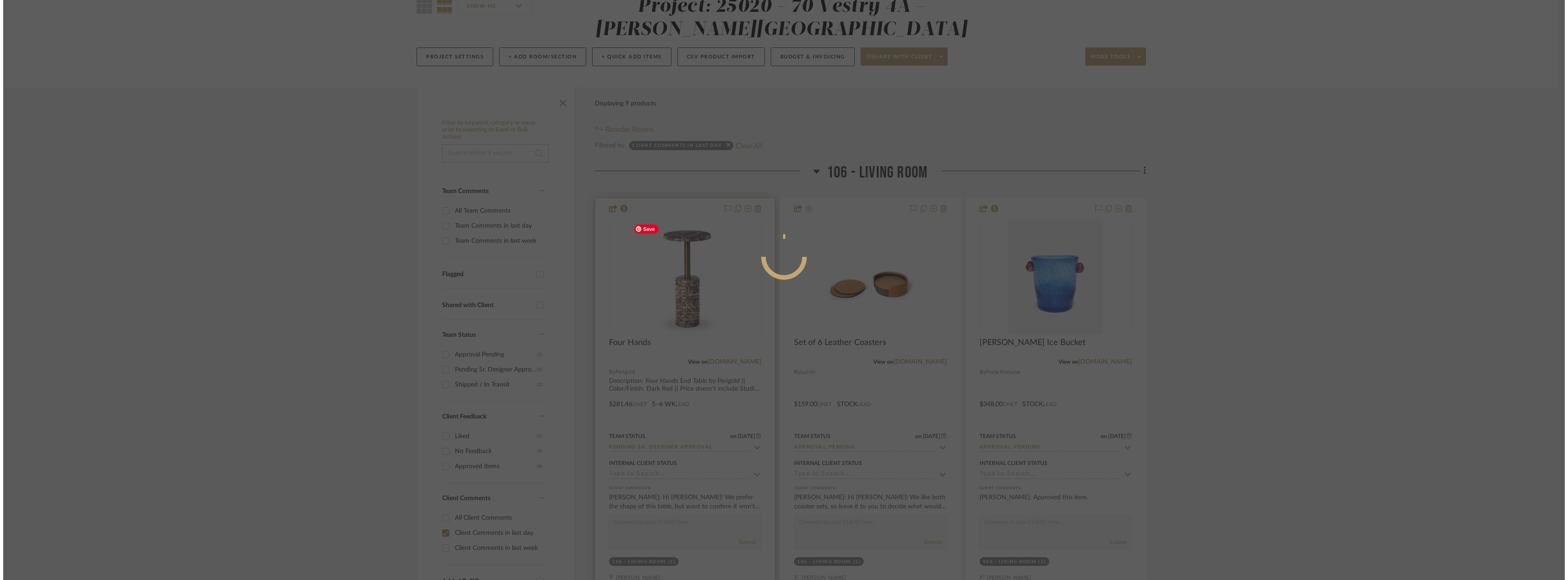
scroll to position [0, 0]
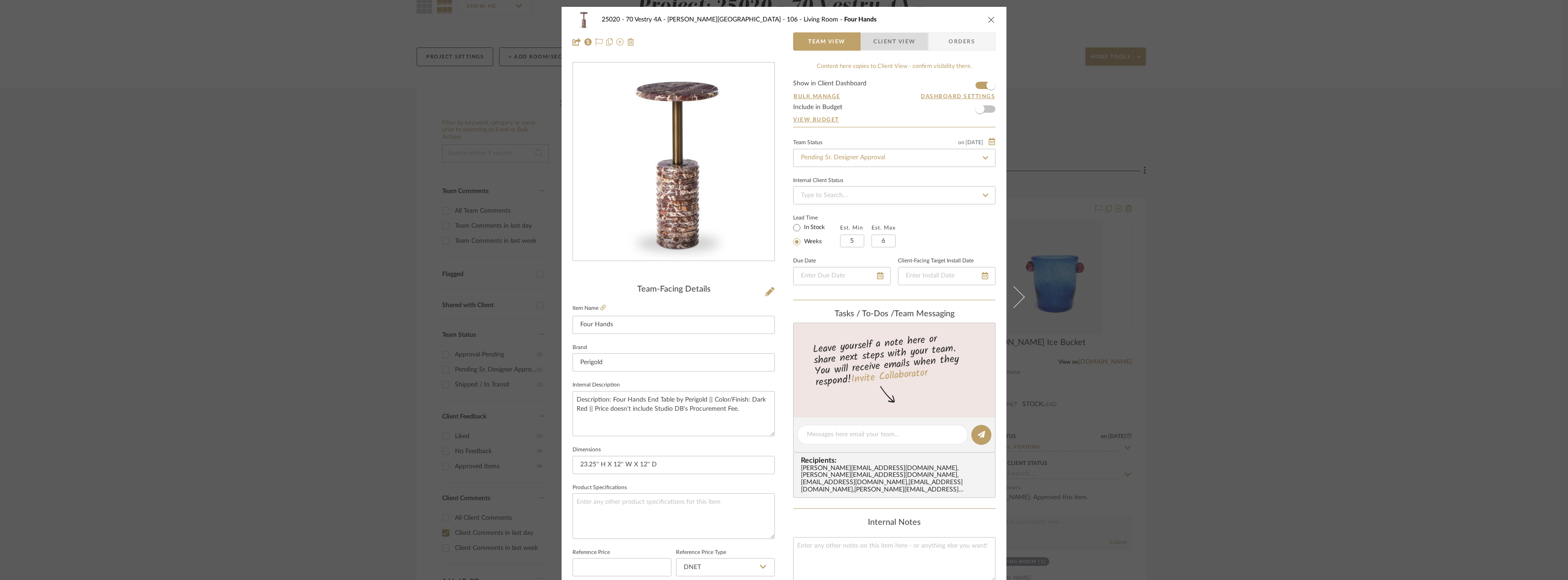
click at [887, 40] on span "Client View" at bounding box center [894, 41] width 42 height 18
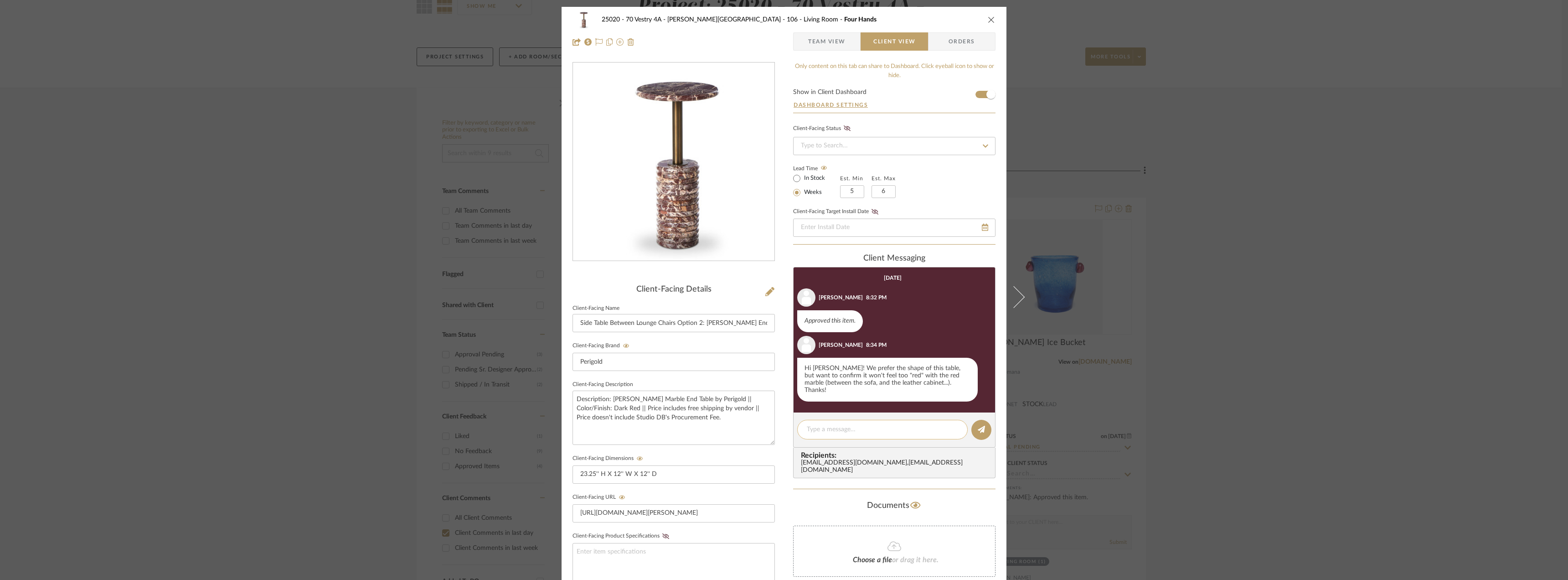
click at [828, 425] on textarea at bounding box center [882, 429] width 152 height 9
type textarea "Hi [PERSON_NAME], I don't think it would be too much red, but are you still thi…"
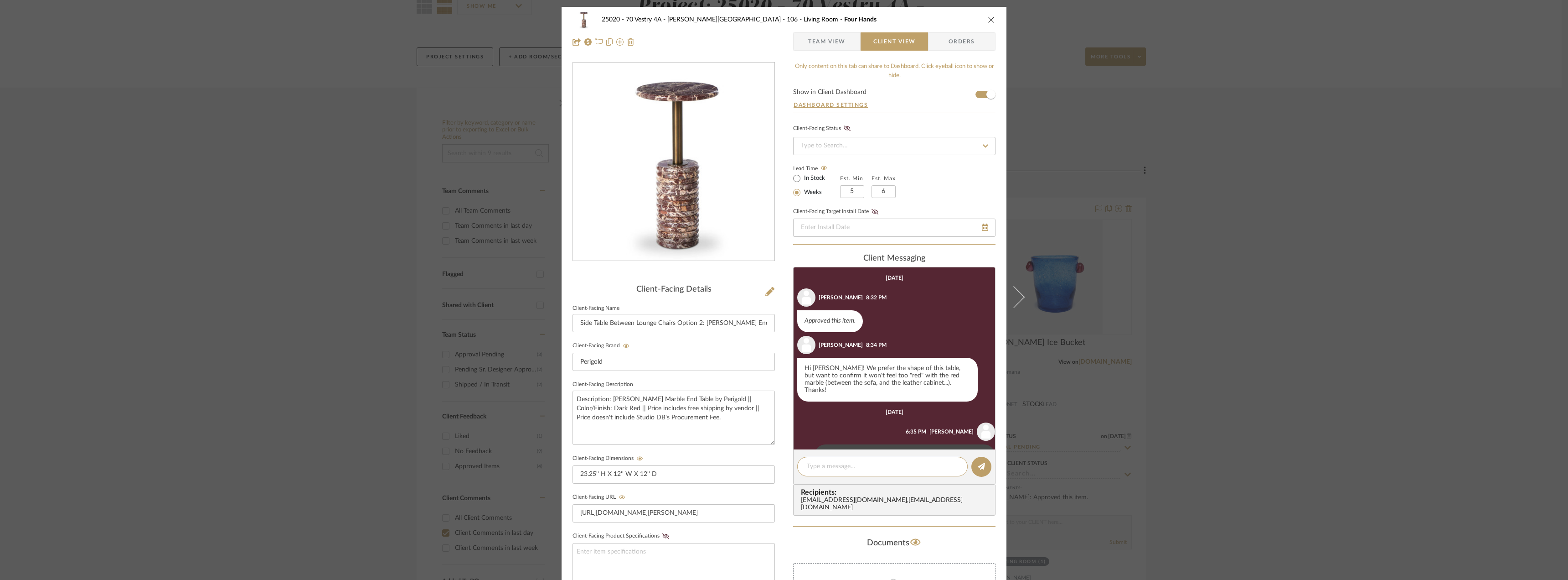
scroll to position [42, 0]
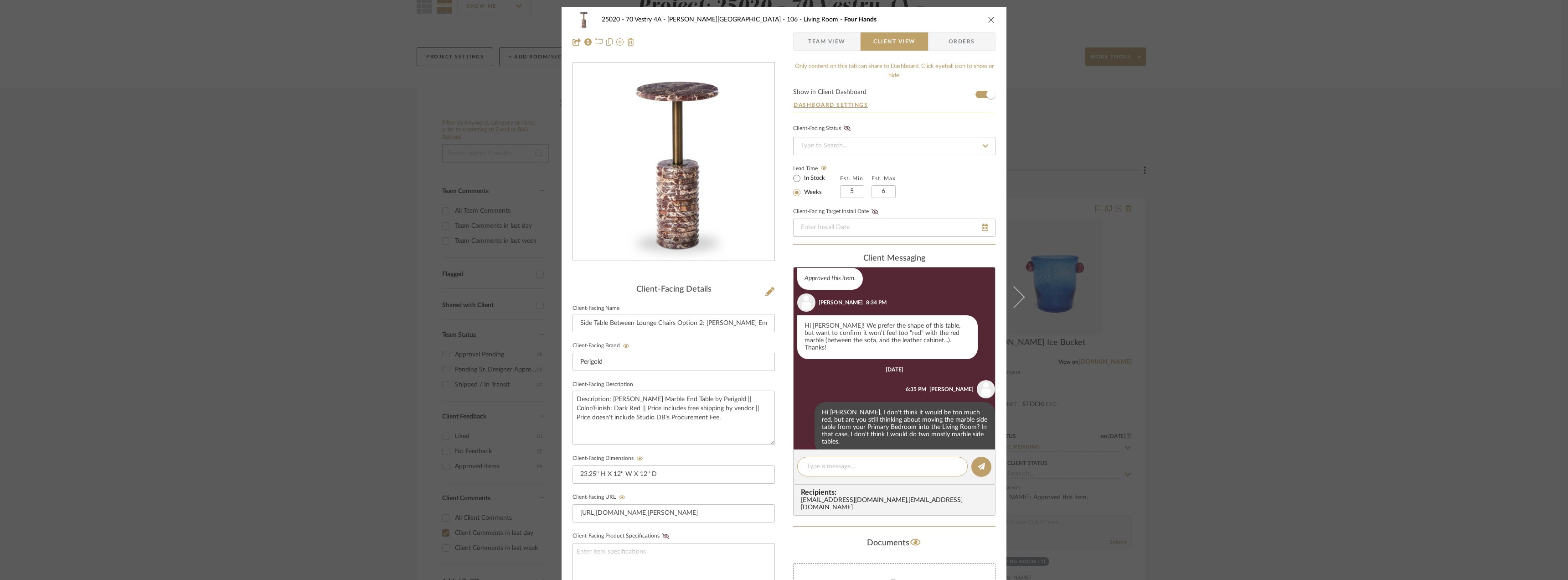
click at [1377, 271] on div "25020 - 70 Vestry 4A - [PERSON_NAME] 106 - Living Room Four Hands Team View Cli…" at bounding box center [784, 290] width 1568 height 580
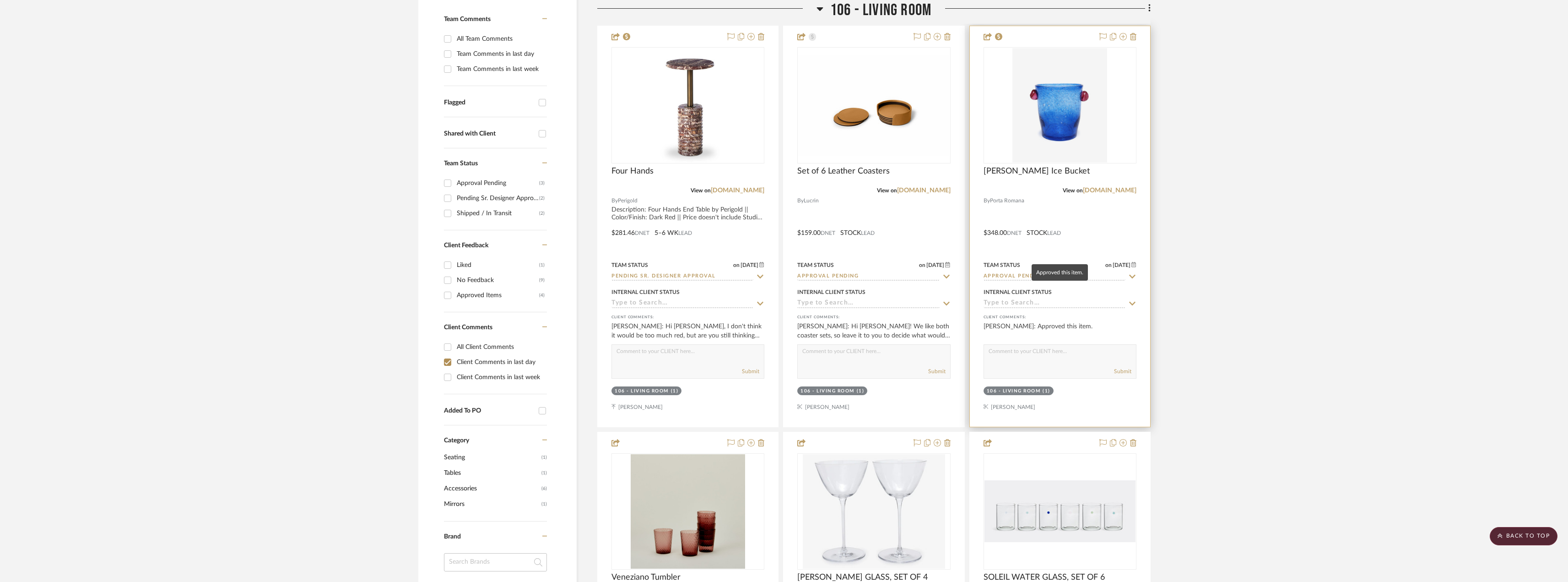
scroll to position [183, 0]
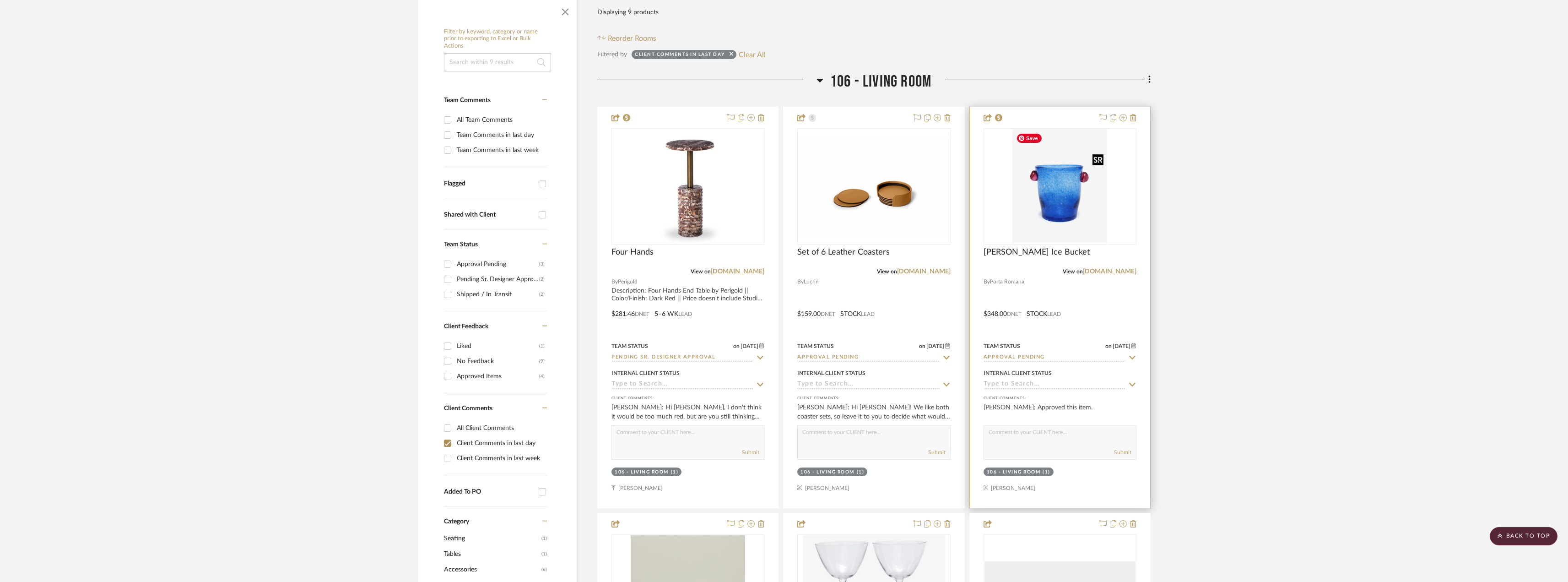
click at [1068, 201] on img "0" at bounding box center [1060, 186] width 95 height 114
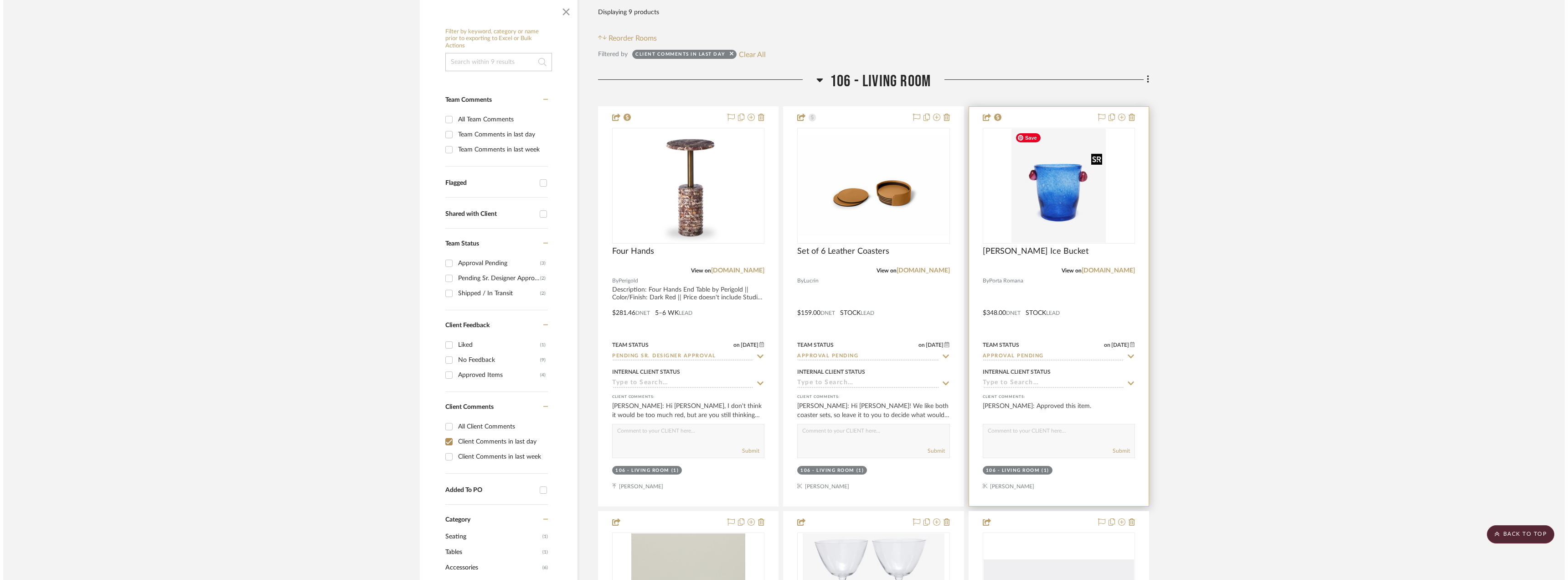
scroll to position [0, 0]
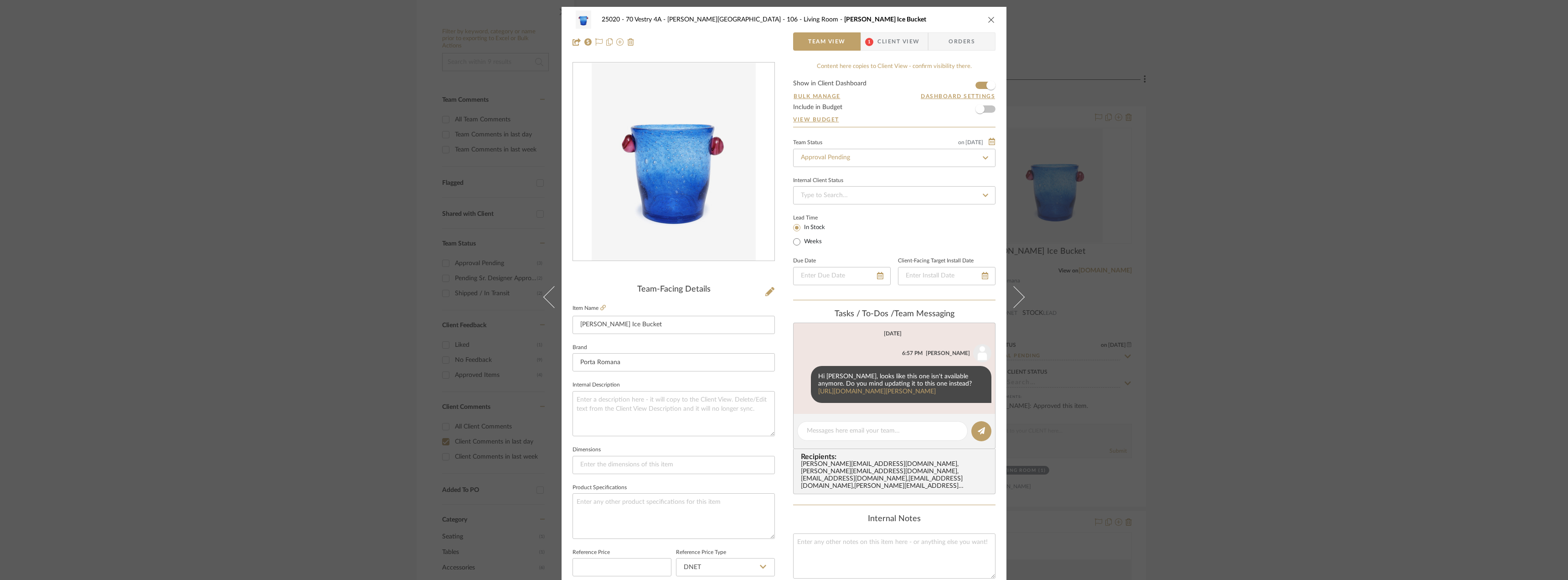
click at [896, 35] on span "Client View" at bounding box center [899, 41] width 42 height 18
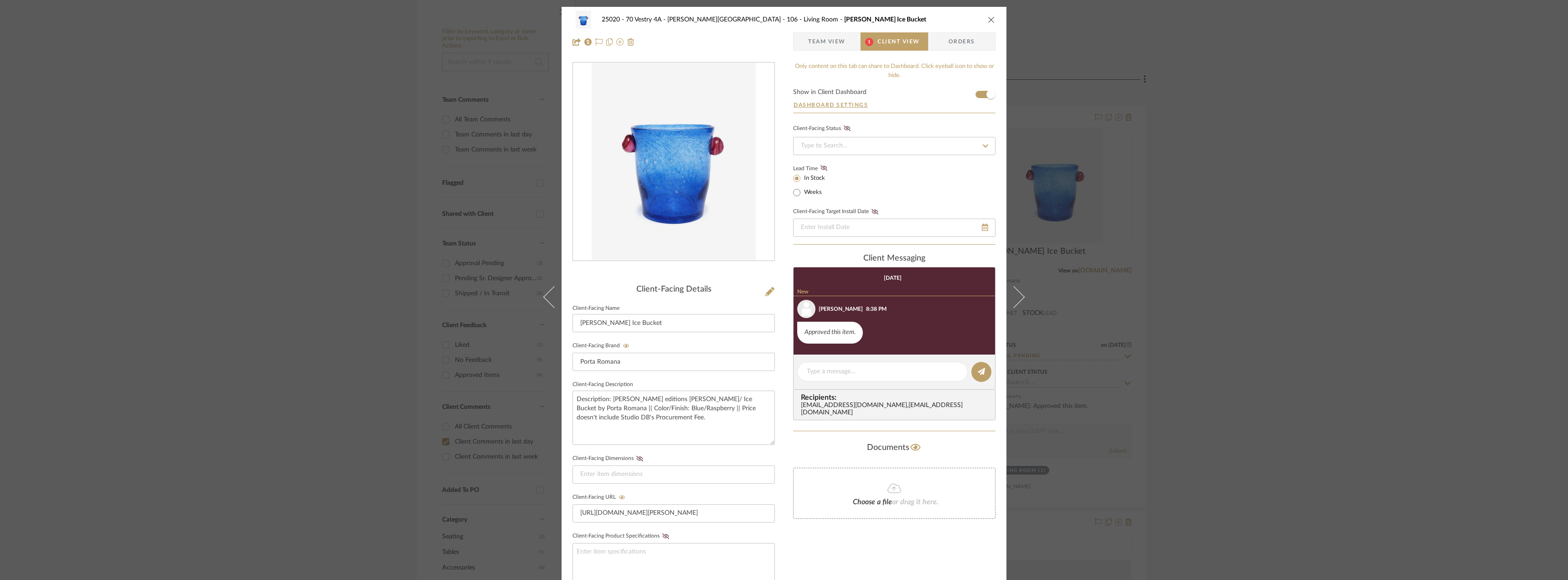
click at [1396, 310] on div "25020 - 70 Vestry 4A - [PERSON_NAME] 106 - Living Room [PERSON_NAME] Ice Bucket…" at bounding box center [784, 290] width 1568 height 580
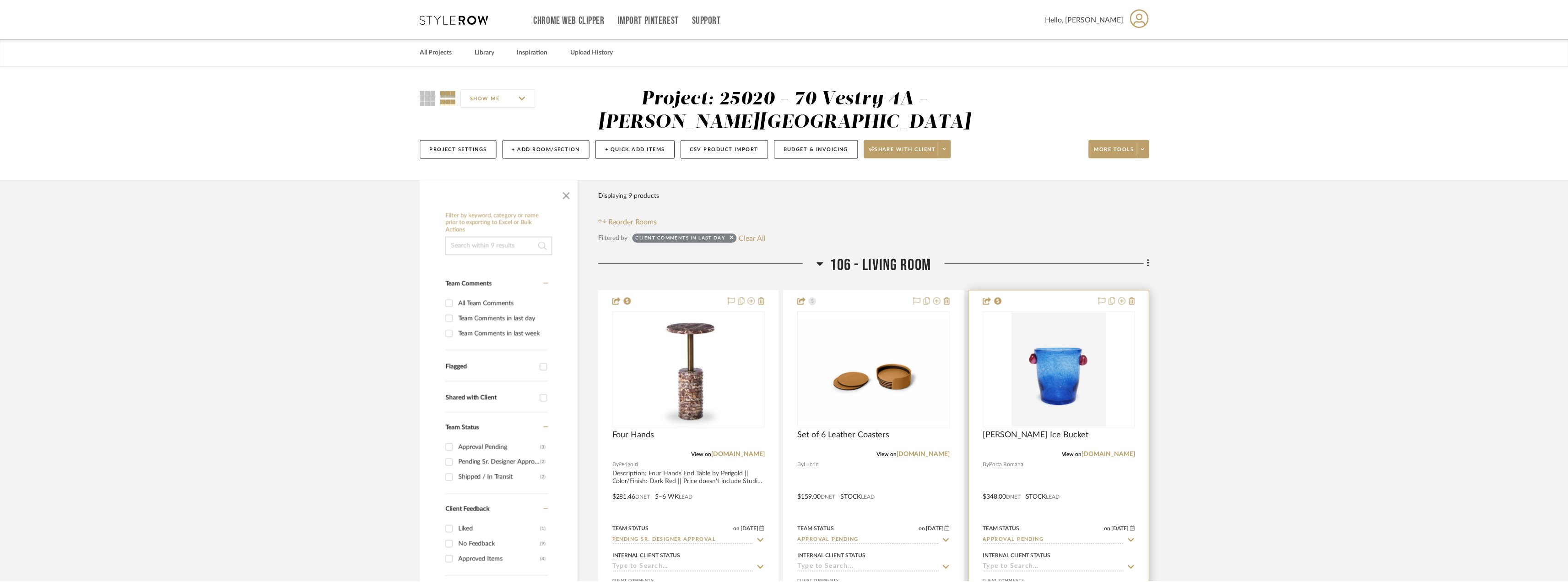
scroll to position [183, 0]
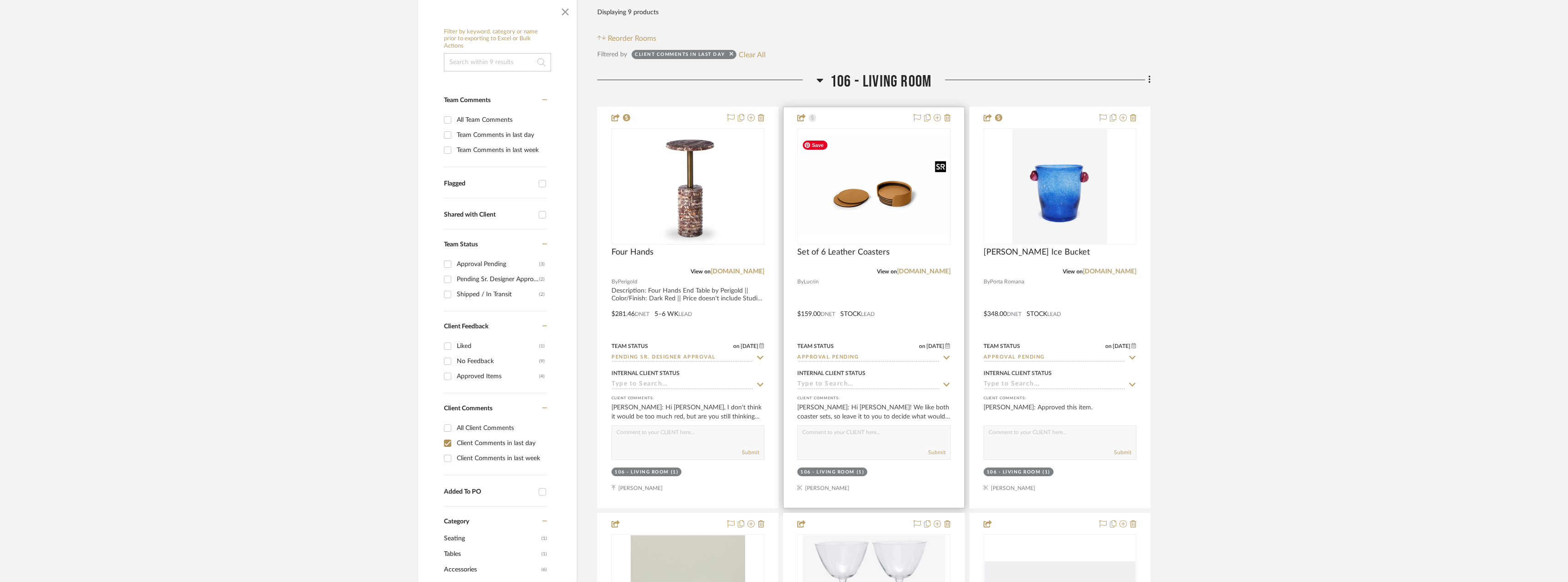
click at [890, 215] on img "0" at bounding box center [874, 186] width 151 height 100
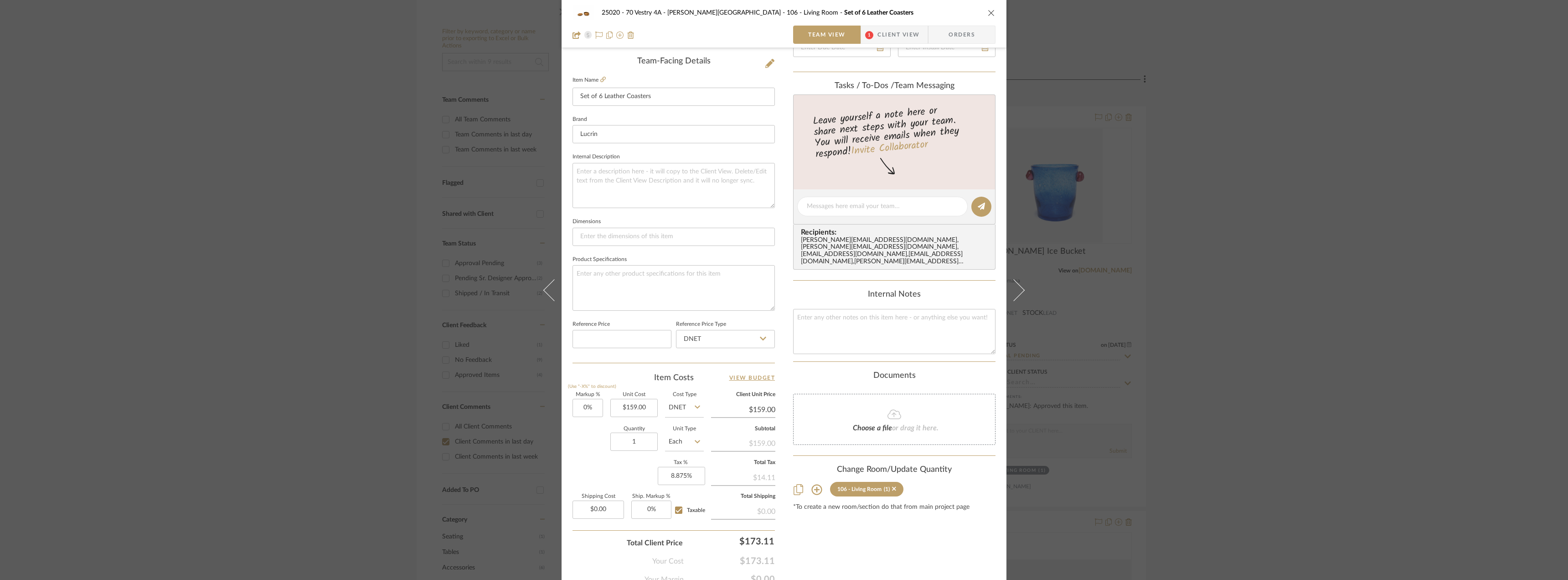
scroll to position [270, 0]
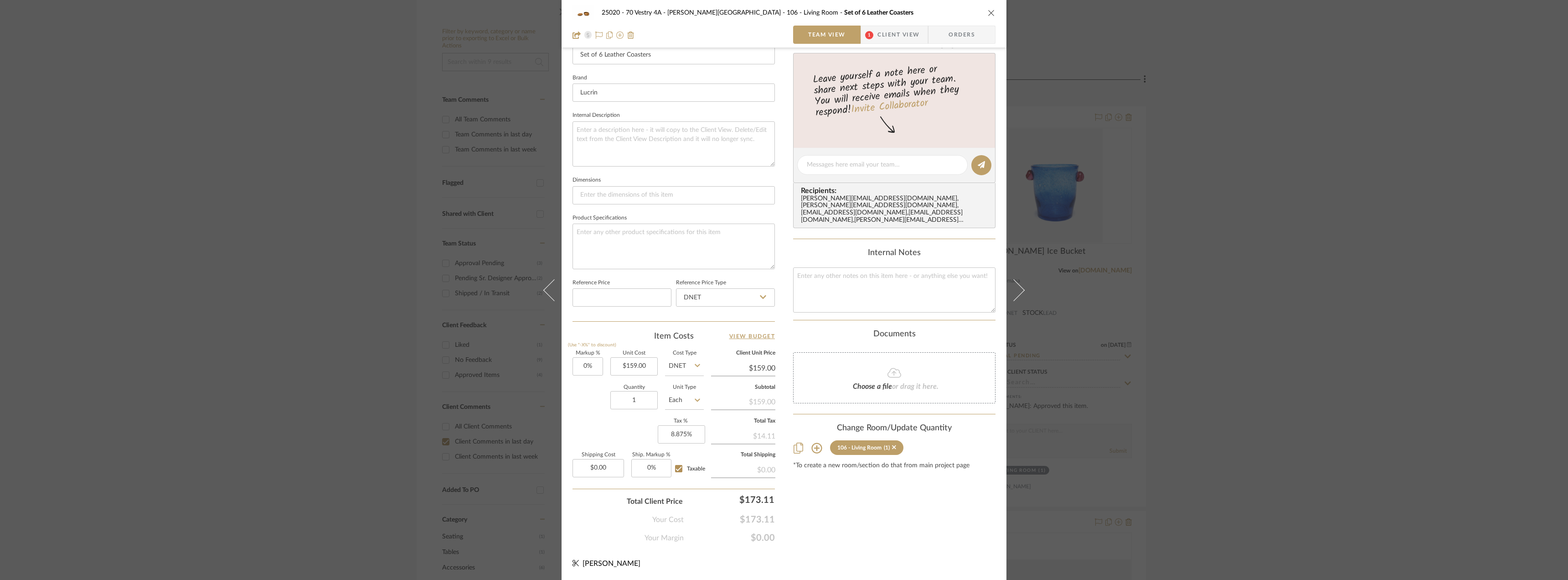
click at [1302, 336] on div "25020 - 70 Vestry 4A - [PERSON_NAME] 106 - Living Room Set of 6 Leather Coaster…" at bounding box center [784, 290] width 1568 height 580
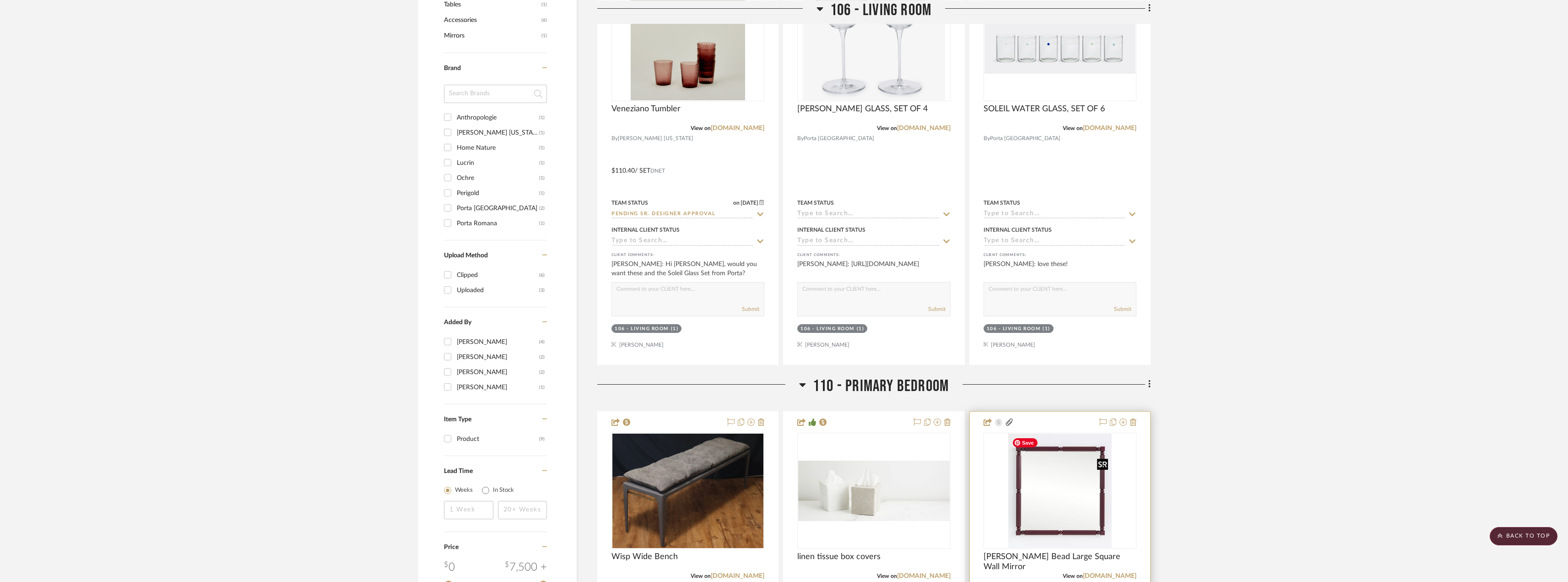
scroll to position [916, 0]
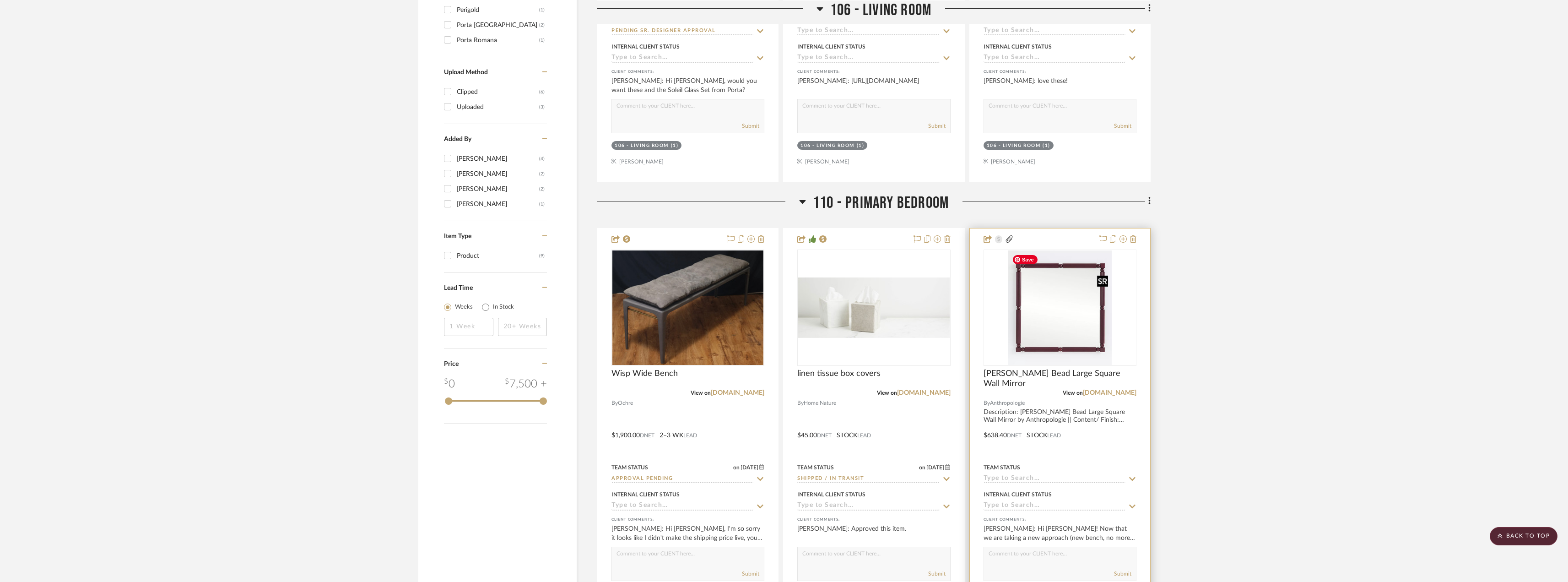
click at [1038, 336] on img "0" at bounding box center [1060, 307] width 104 height 114
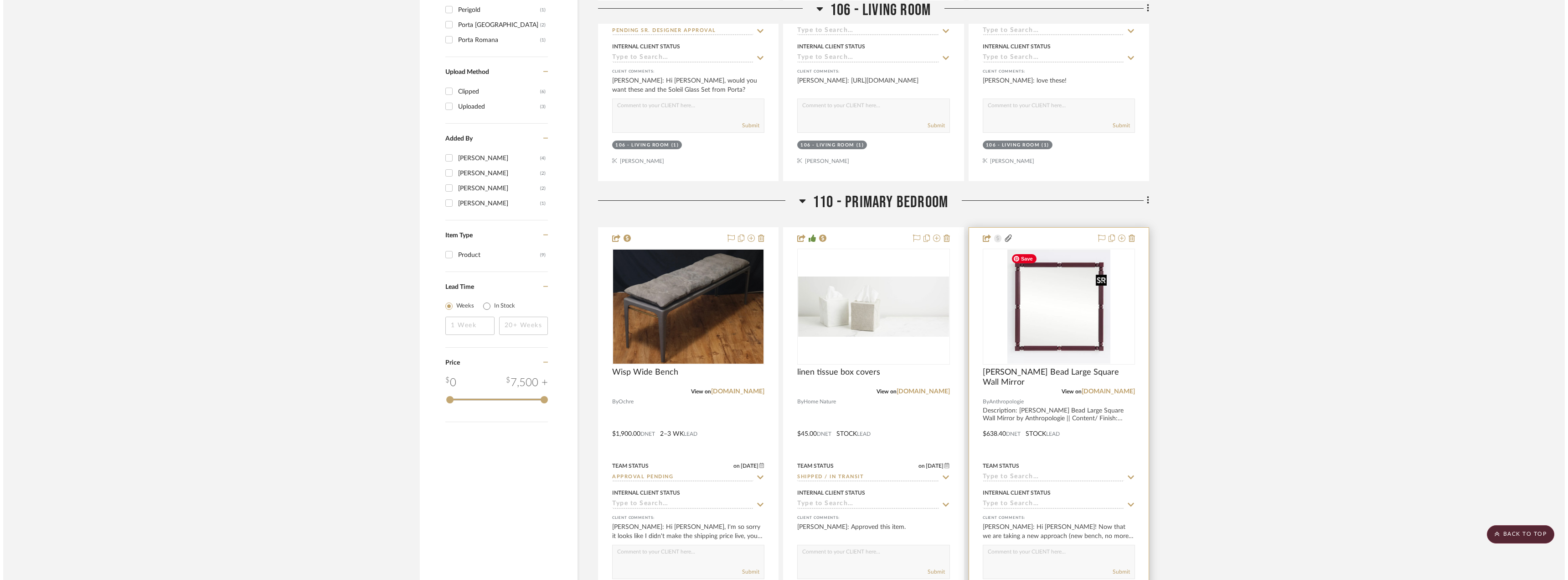
scroll to position [0, 0]
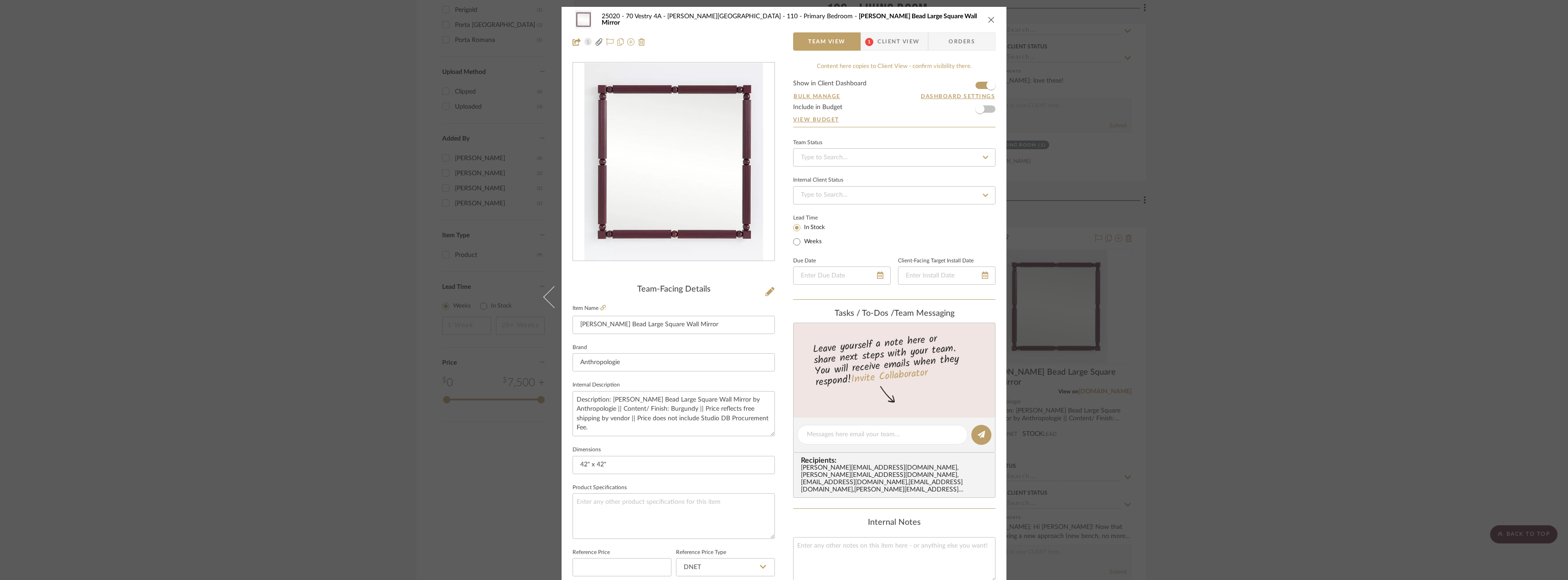
click at [907, 32] on span "Client View" at bounding box center [899, 41] width 42 height 18
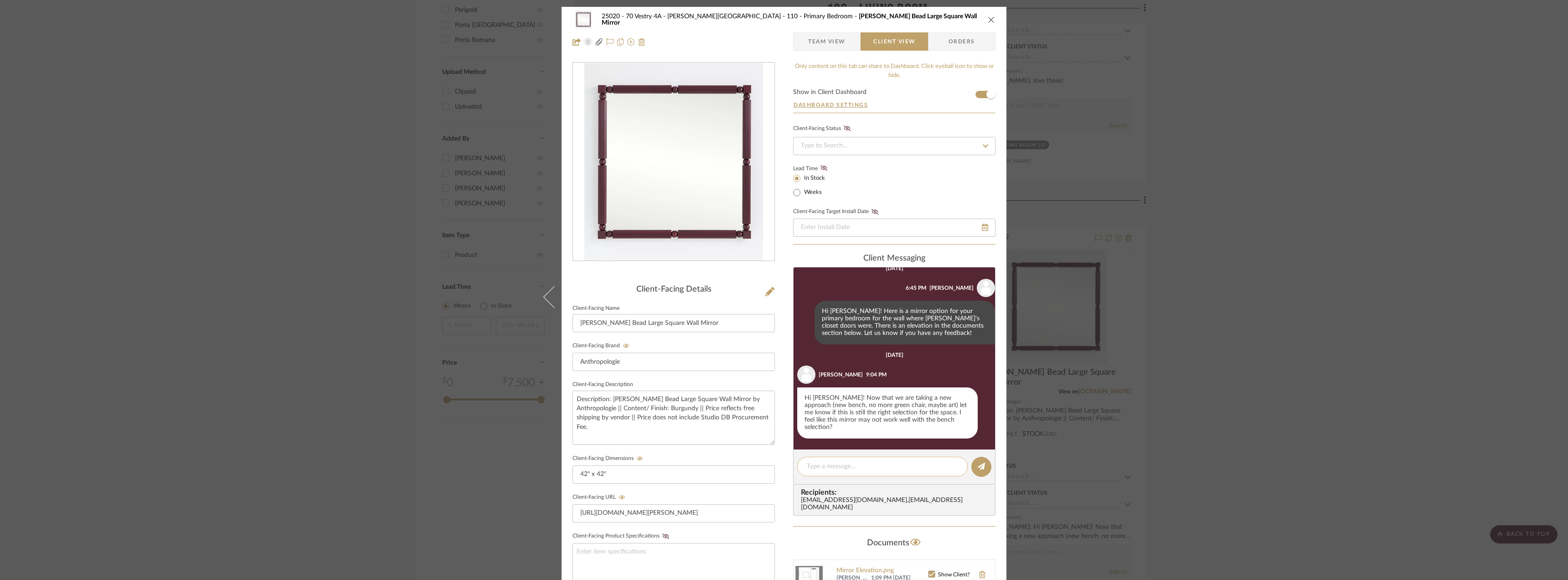
scroll to position [3, 0]
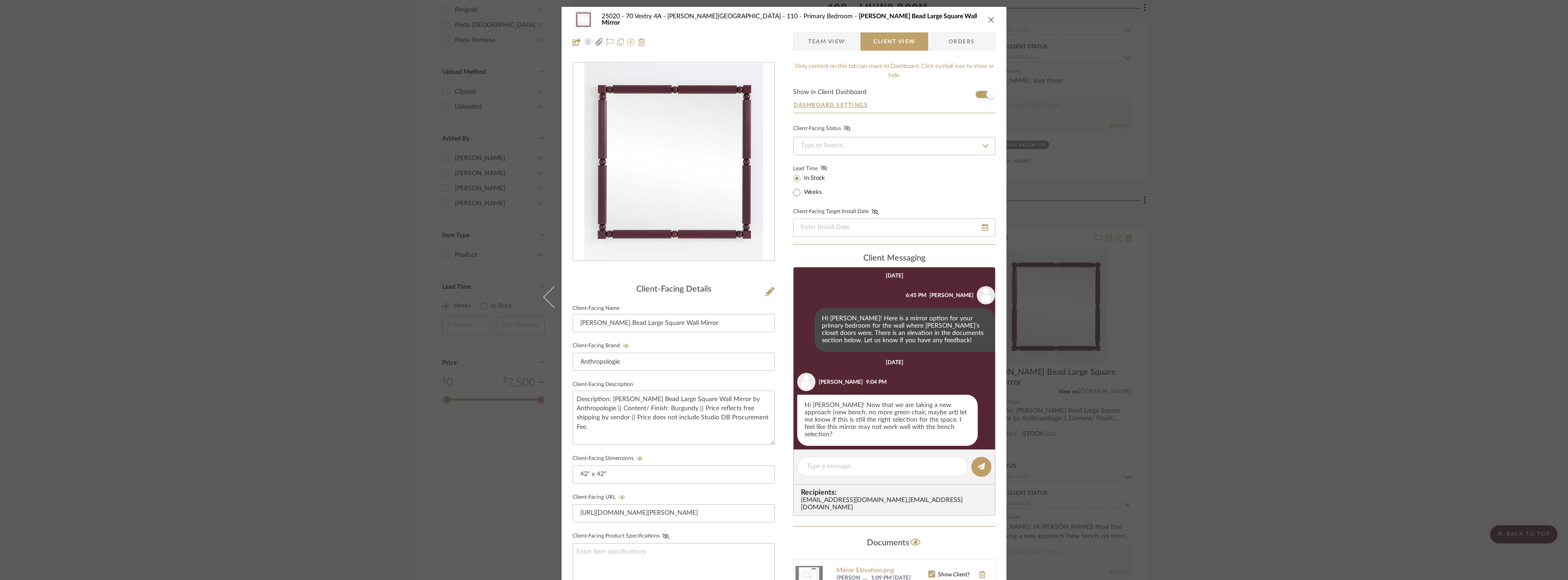
click at [1267, 363] on div "25020 - 70 Vestry 4A - [PERSON_NAME] 110 - Primary Bedroom [PERSON_NAME] Bead L…" at bounding box center [784, 290] width 1568 height 580
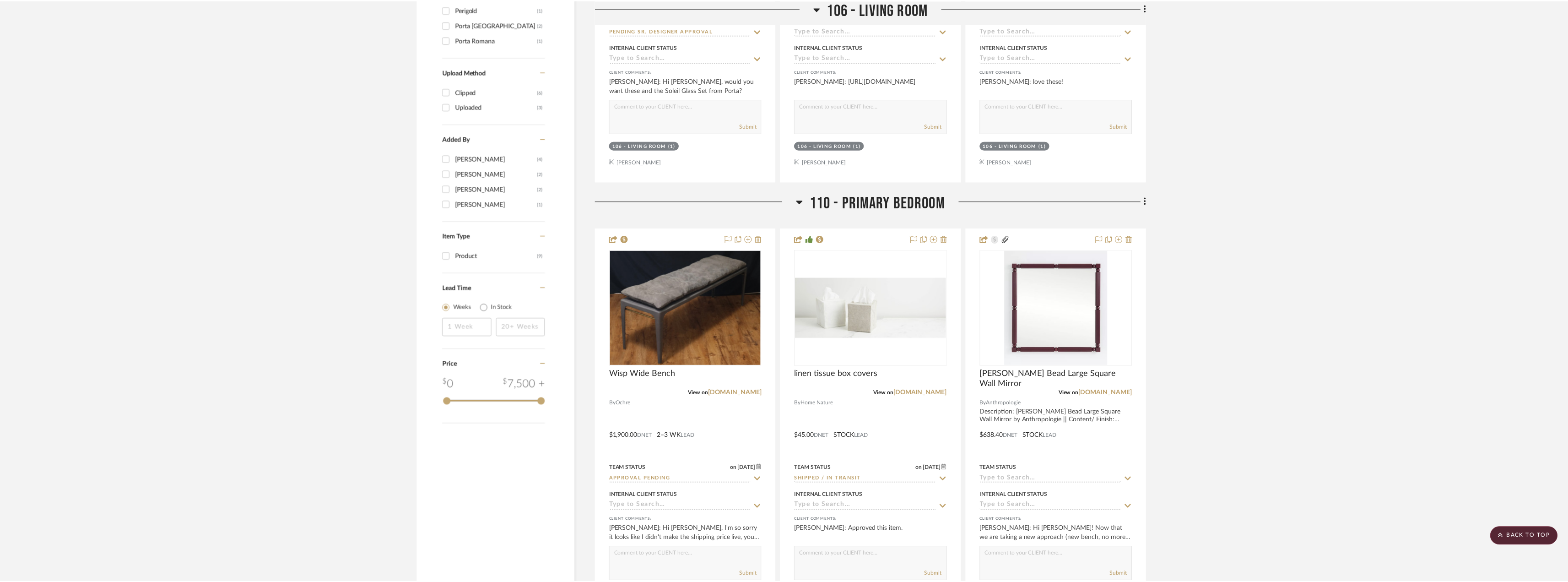
scroll to position [916, 0]
